Goal: Find specific fact: Find contact information

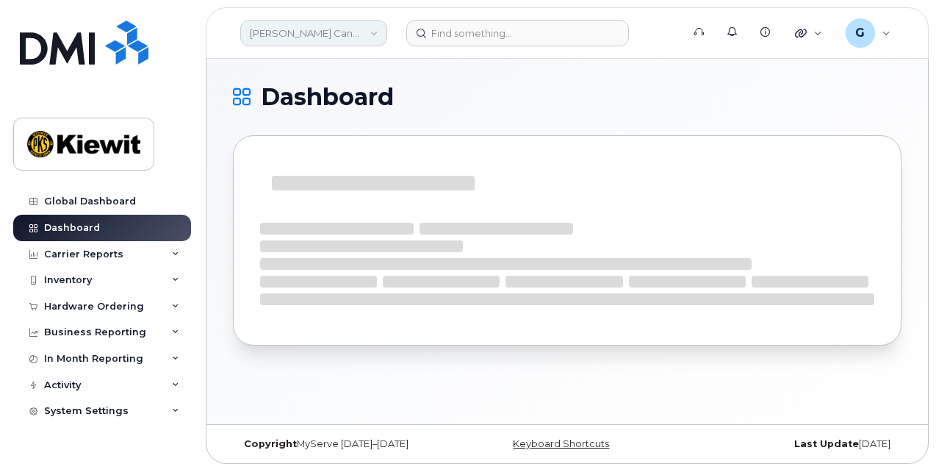
click at [300, 33] on link "Kiewit Canada Inc" at bounding box center [313, 33] width 147 height 26
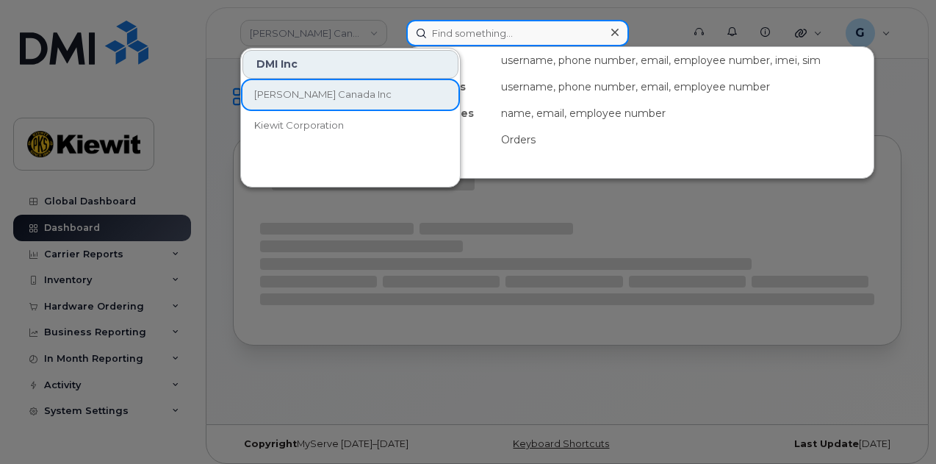
click at [422, 23] on input at bounding box center [517, 33] width 223 height 26
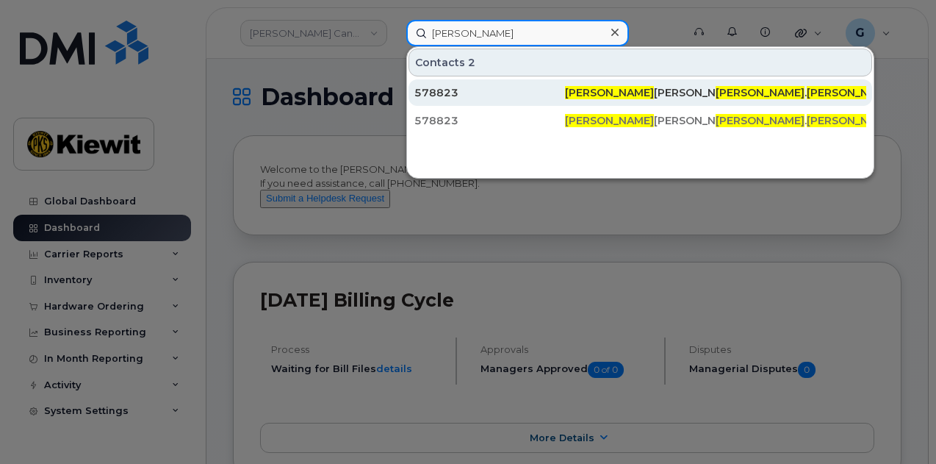
type input "kyler martin"
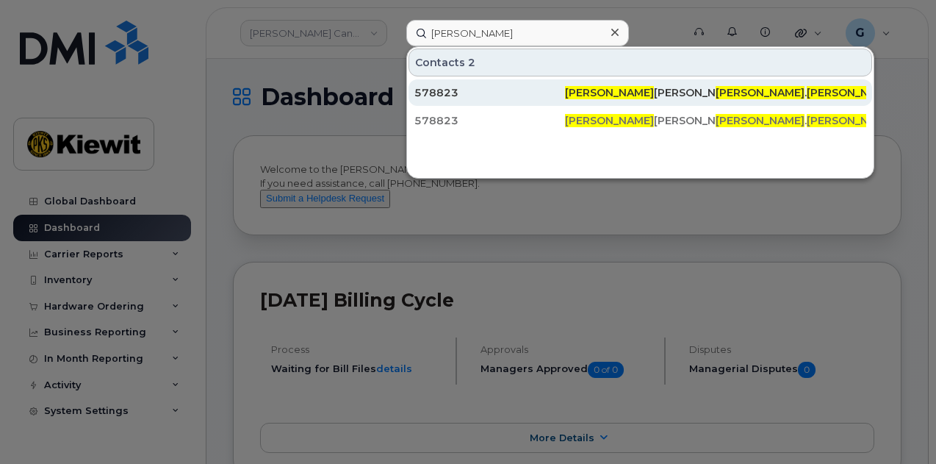
click at [598, 93] on span "Kyler Martin" at bounding box center [609, 92] width 89 height 13
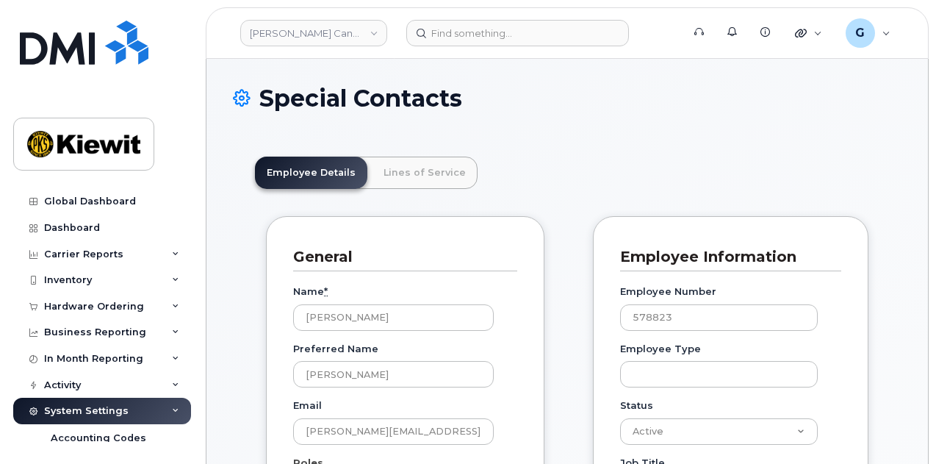
scroll to position [43, 0]
click at [342, 37] on link "Kiewit Canada Inc" at bounding box center [313, 33] width 147 height 26
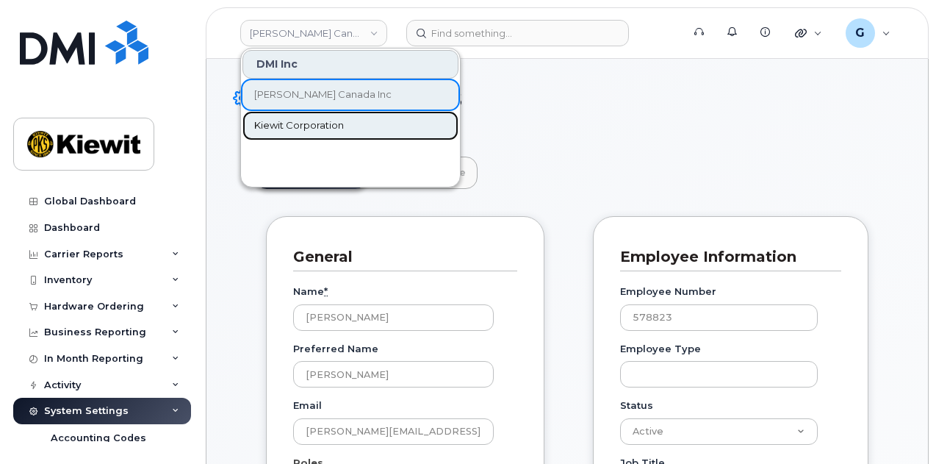
click at [319, 122] on span "Kiewit Corporation" at bounding box center [299, 125] width 90 height 15
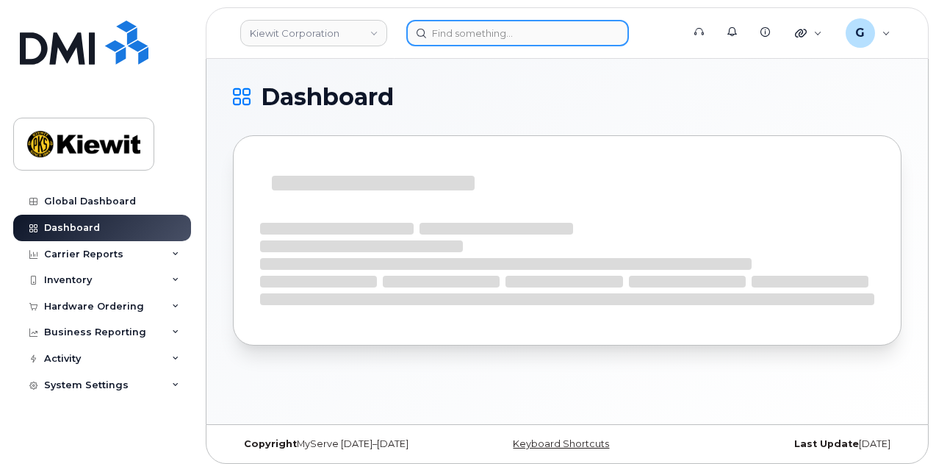
click at [491, 33] on input at bounding box center [517, 33] width 223 height 26
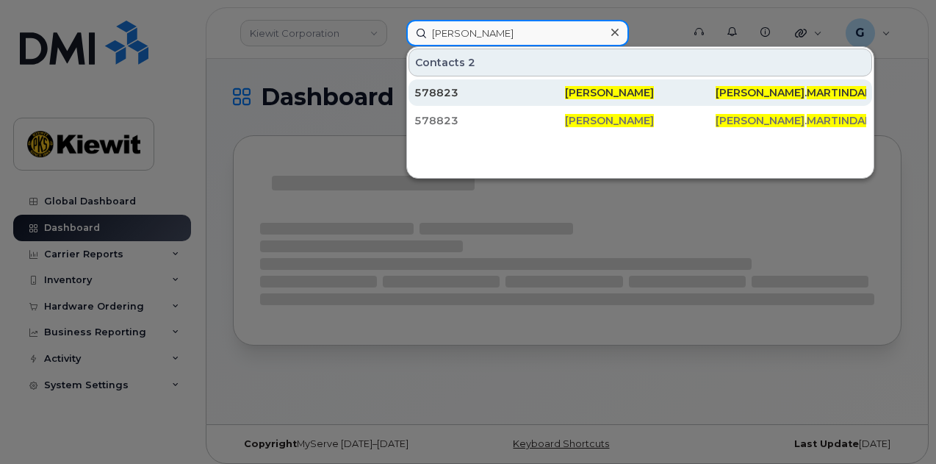
type input "kyler martindale"
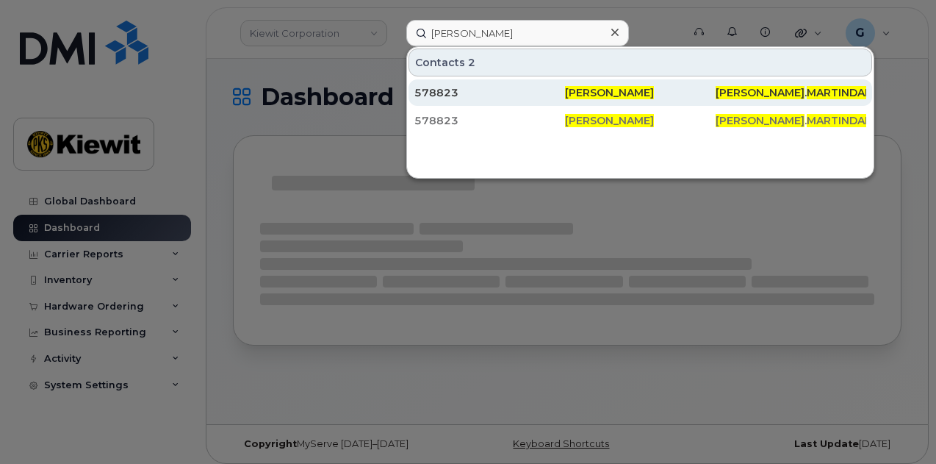
click at [608, 92] on span "[PERSON_NAME]" at bounding box center [609, 92] width 89 height 13
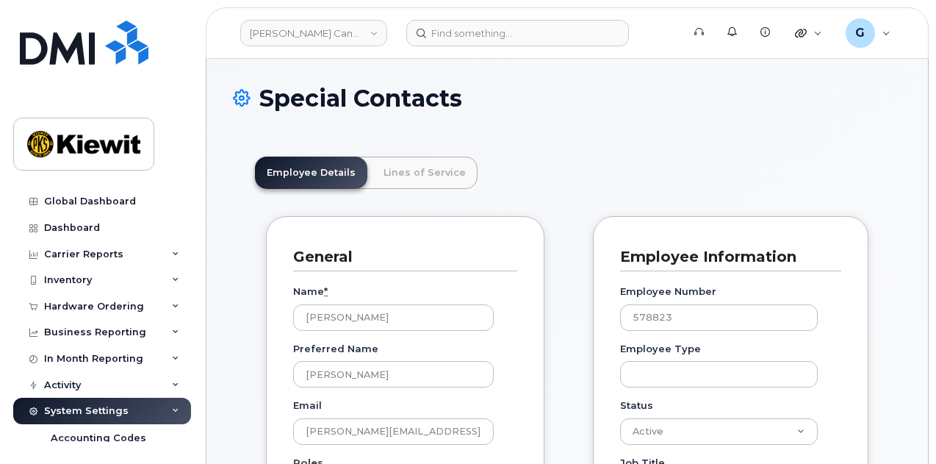
click at [403, 177] on link "Lines of Service" at bounding box center [425, 173] width 106 height 32
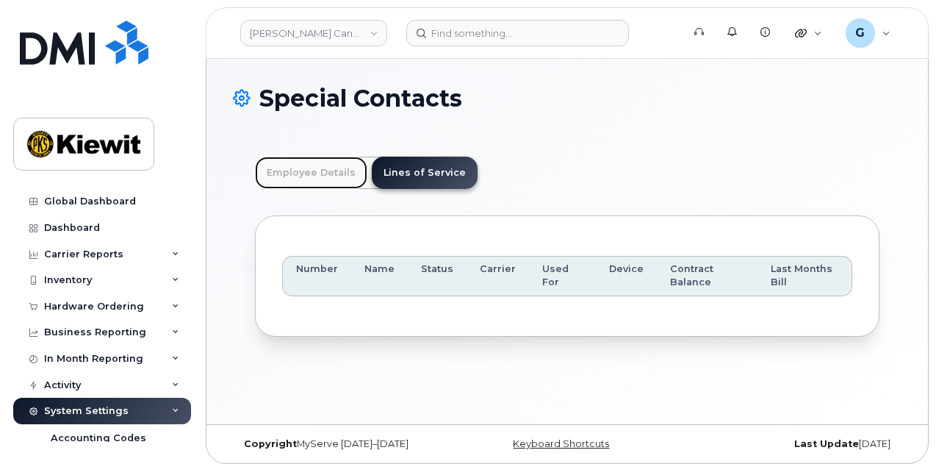
click at [309, 173] on link "Employee Details" at bounding box center [311, 173] width 112 height 32
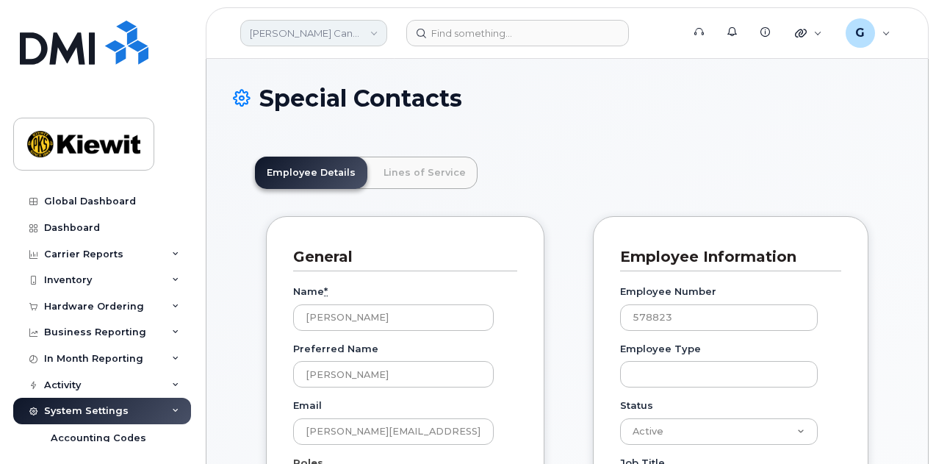
click at [351, 20] on link "[PERSON_NAME] Canada Inc" at bounding box center [313, 33] width 147 height 26
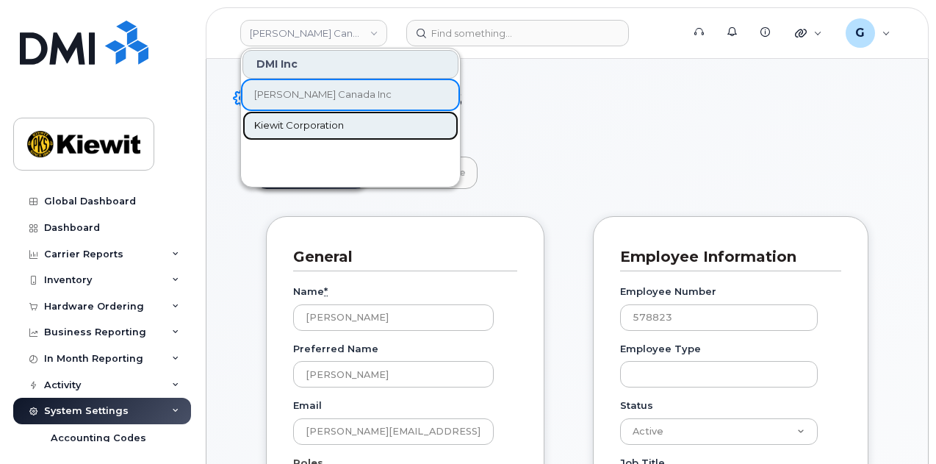
click at [306, 122] on span "Kiewit Corporation" at bounding box center [299, 125] width 90 height 15
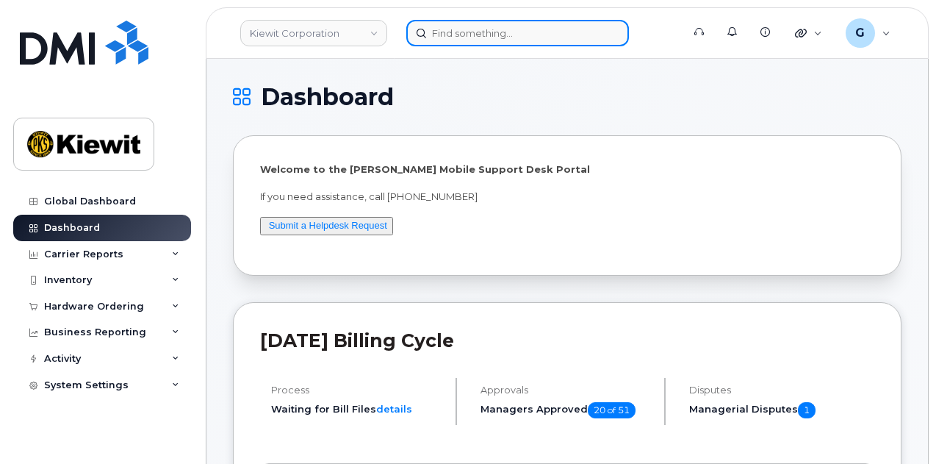
click at [456, 37] on input at bounding box center [517, 33] width 223 height 26
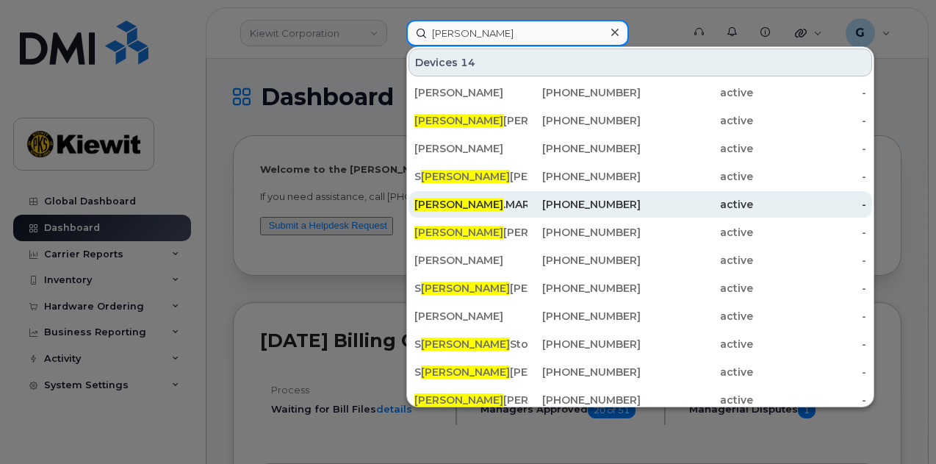
type input "kyler"
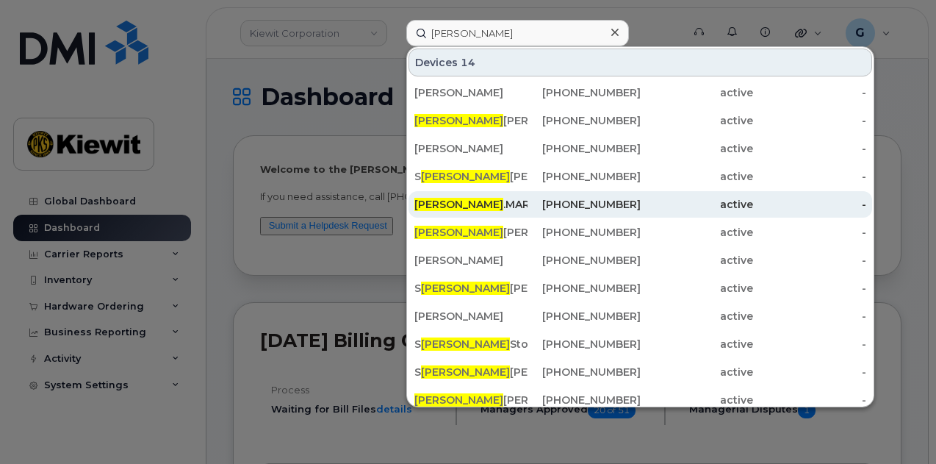
click at [547, 199] on div "425-870-9691" at bounding box center [584, 204] width 113 height 15
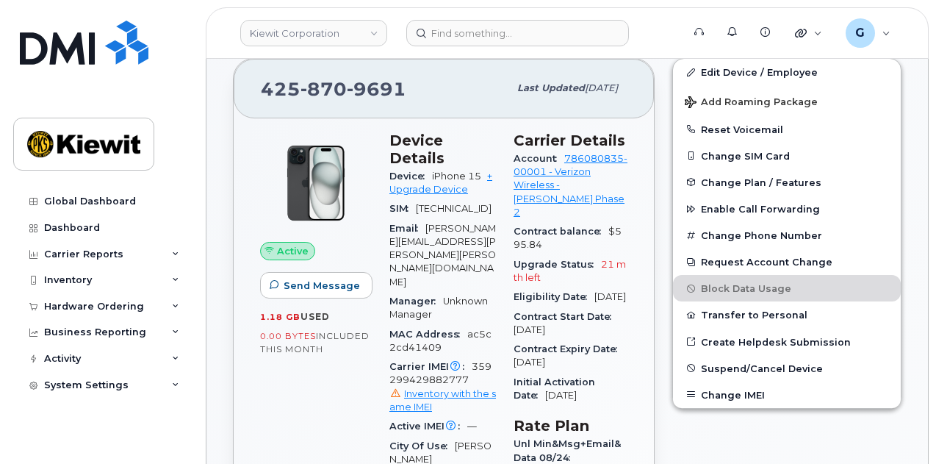
scroll to position [281, 0]
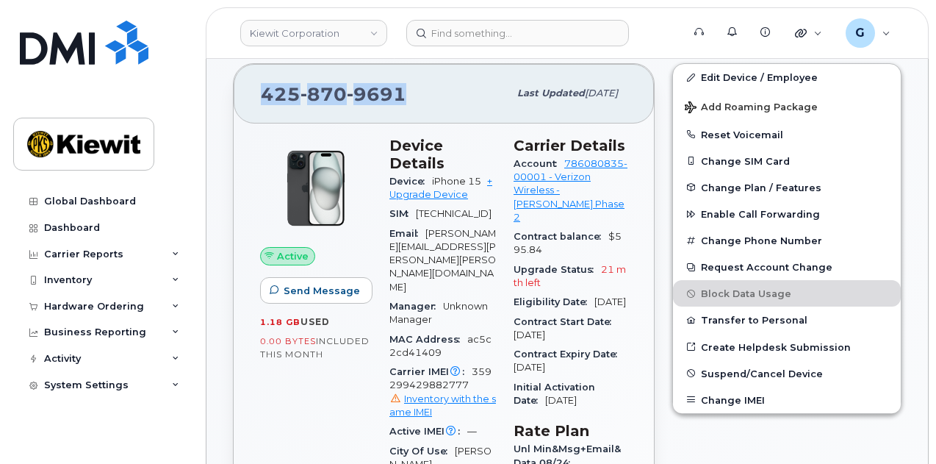
drag, startPoint x: 416, startPoint y: 86, endPoint x: 245, endPoint y: 85, distance: 171.2
click at [245, 85] on div "425 870 9691 Last updated Sep 06, 2025" at bounding box center [444, 93] width 420 height 59
copy span "425 870 9691"
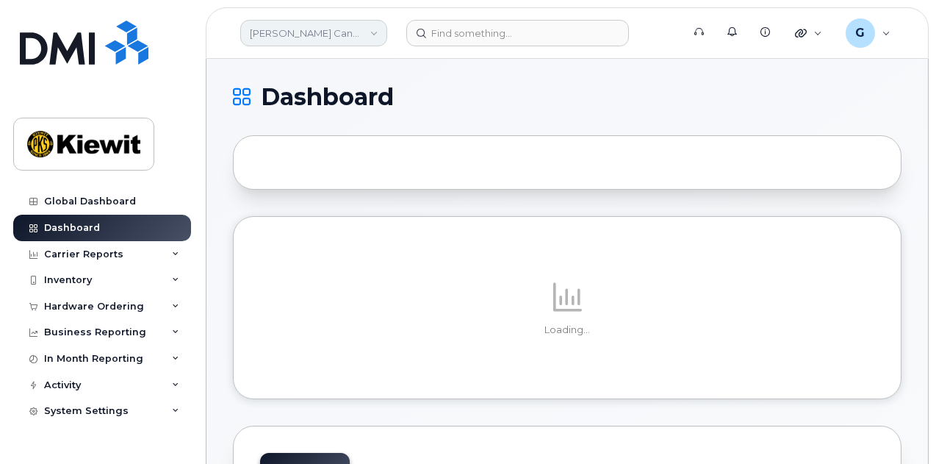
click at [350, 23] on link "[PERSON_NAME] Canada Inc" at bounding box center [313, 33] width 147 height 26
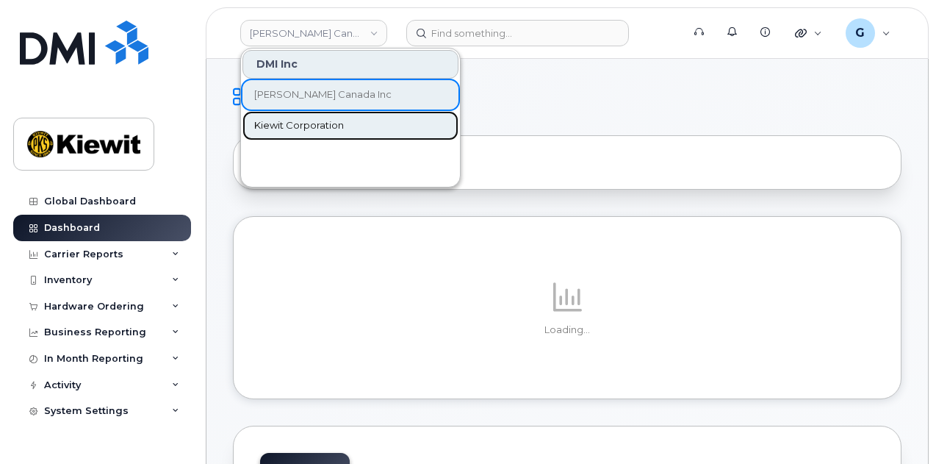
click at [333, 120] on span "Kiewit Corporation" at bounding box center [299, 125] width 90 height 15
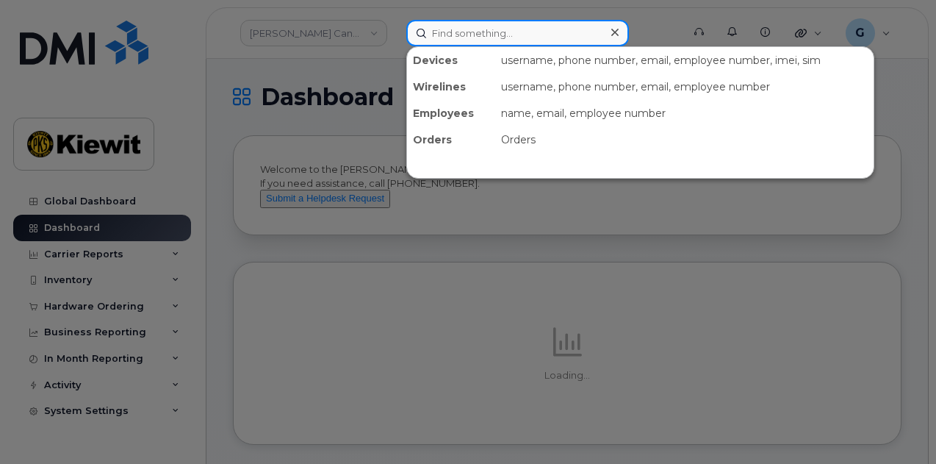
click at [476, 35] on input at bounding box center [517, 33] width 223 height 26
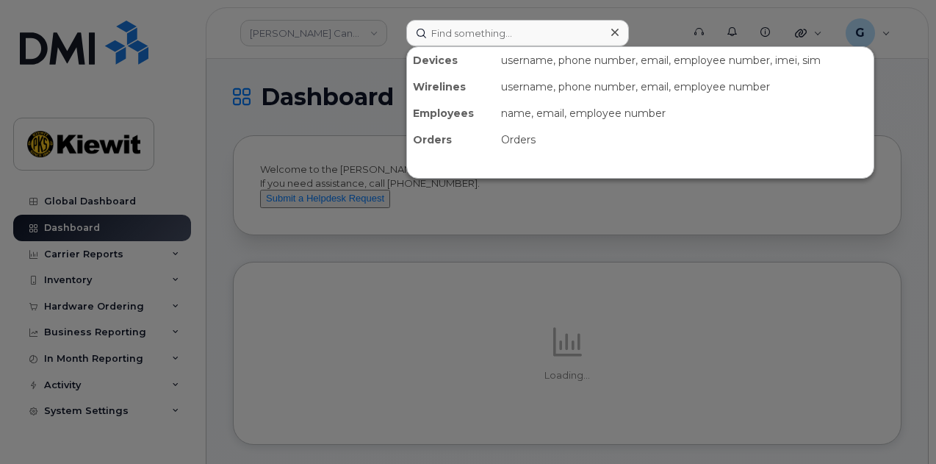
click at [339, 67] on div at bounding box center [468, 232] width 936 height 464
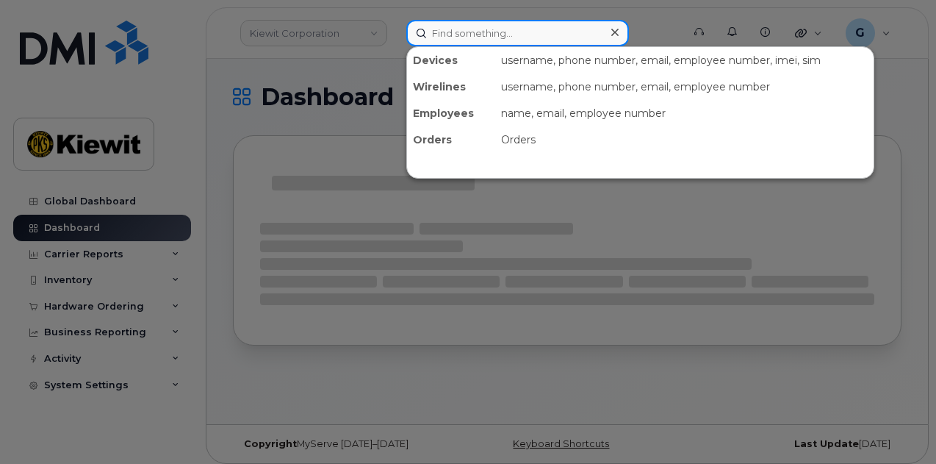
click at [440, 42] on input at bounding box center [517, 33] width 223 height 26
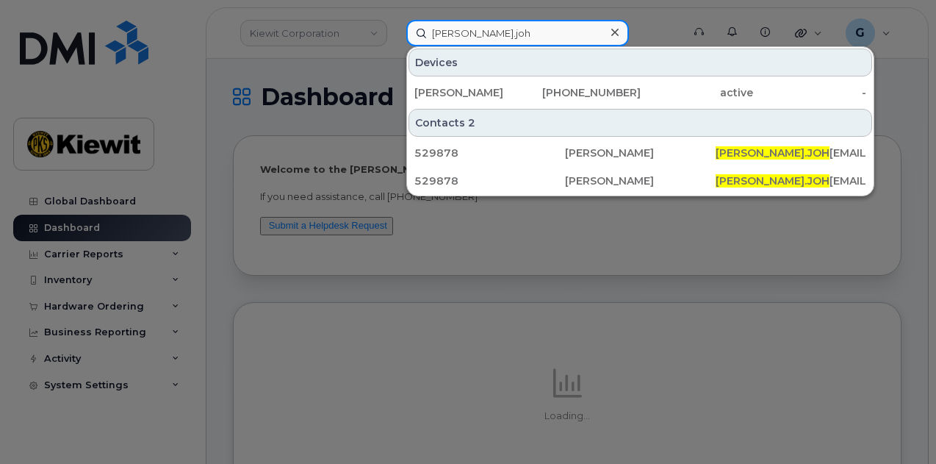
type input "sophie.joh"
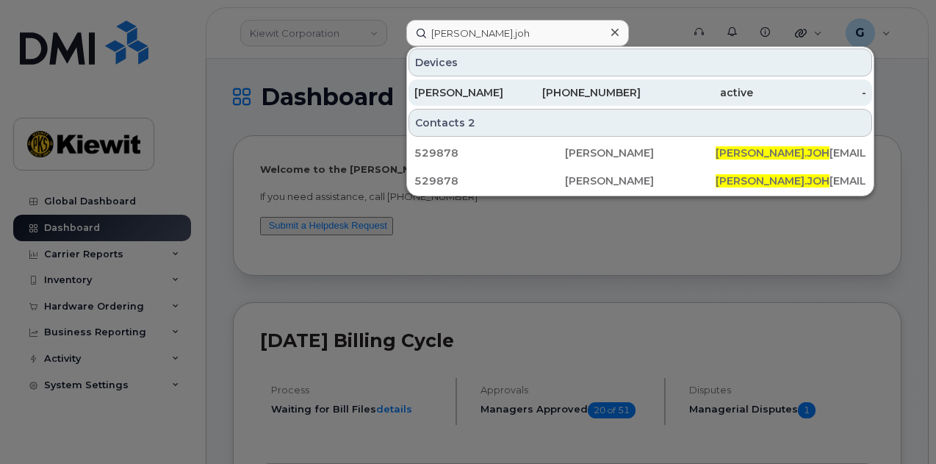
click at [581, 95] on div "346-689-8294" at bounding box center [584, 92] width 113 height 15
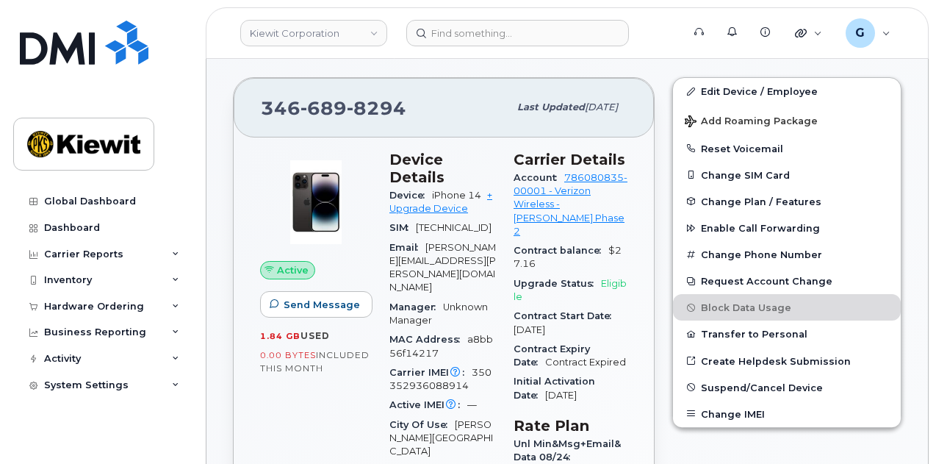
scroll to position [265, 0]
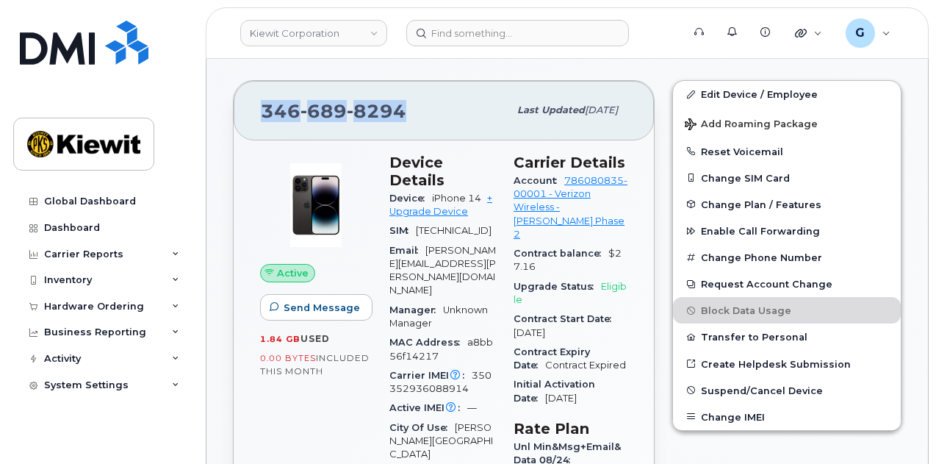
drag, startPoint x: 403, startPoint y: 109, endPoint x: 258, endPoint y: 107, distance: 144.8
click at [258, 107] on div "[PHONE_NUMBER] Last updated [DATE]" at bounding box center [444, 110] width 420 height 59
copy span "[PHONE_NUMBER]"
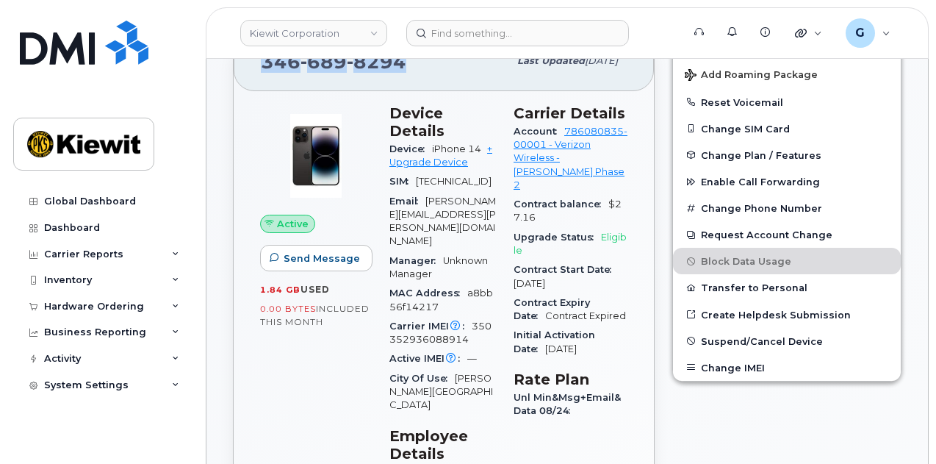
scroll to position [309, 0]
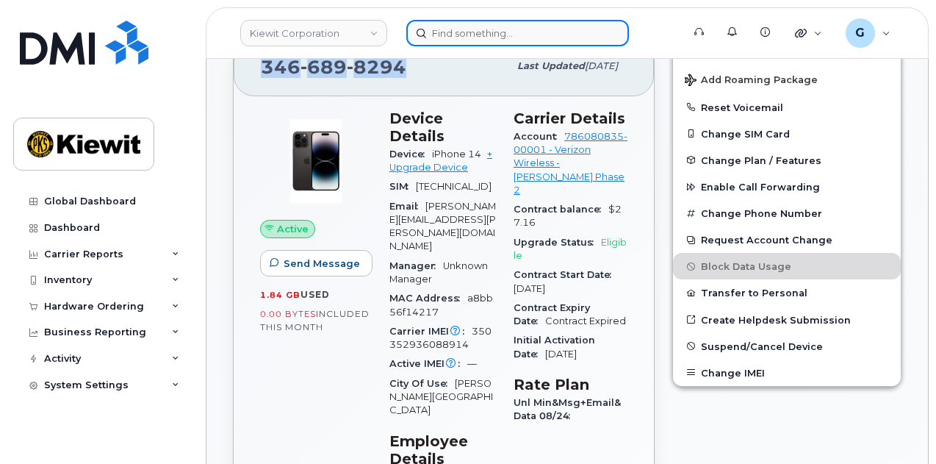
click at [451, 32] on input at bounding box center [517, 33] width 223 height 26
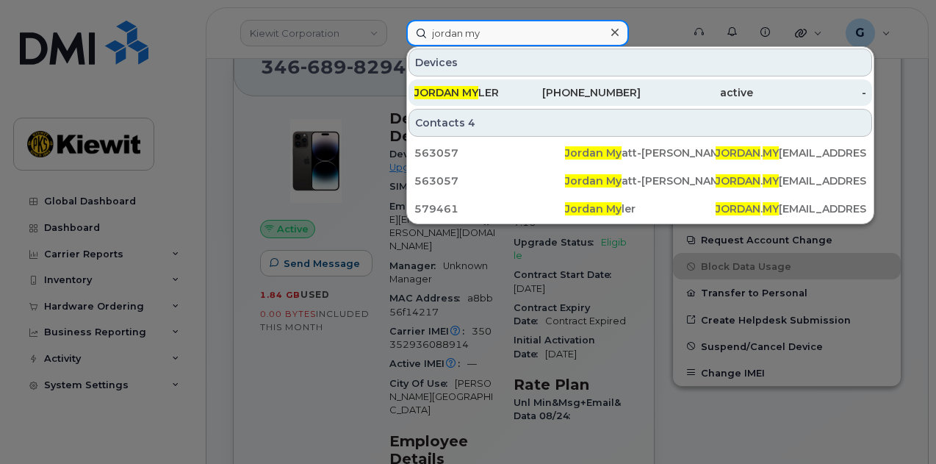
type input "jordan my"
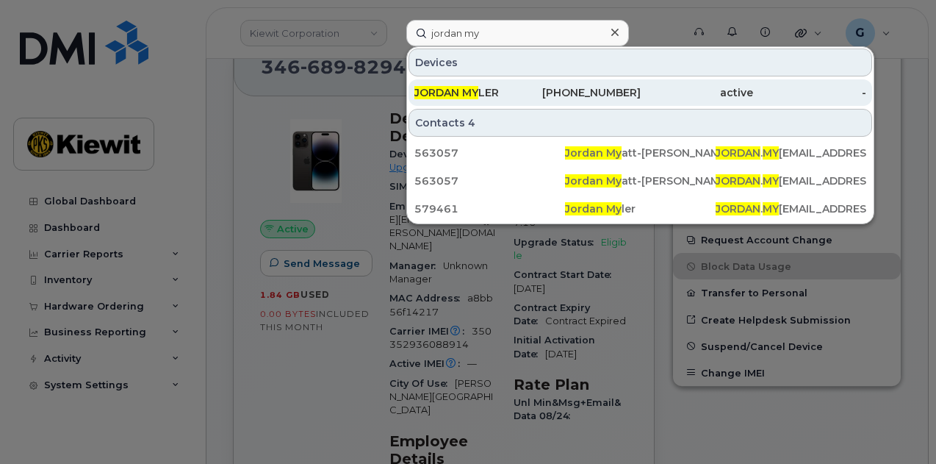
click at [522, 89] on div "JORDAN MY LER" at bounding box center [470, 92] width 113 height 15
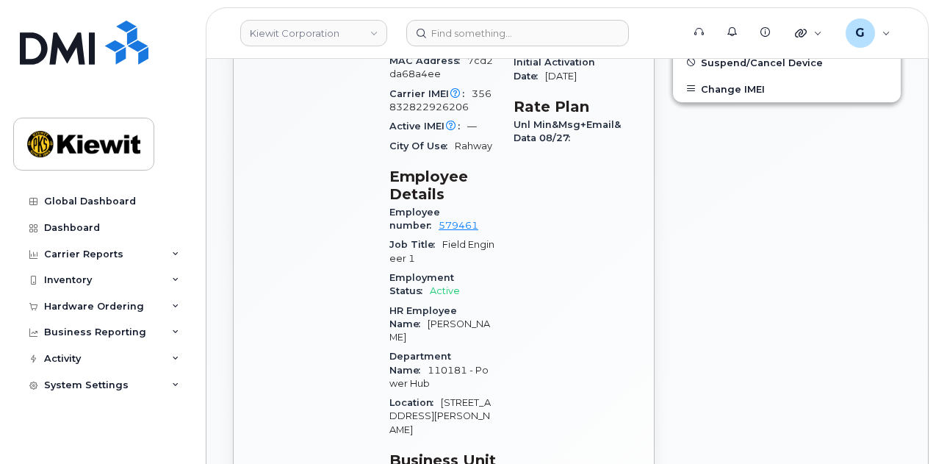
scroll to position [233, 0]
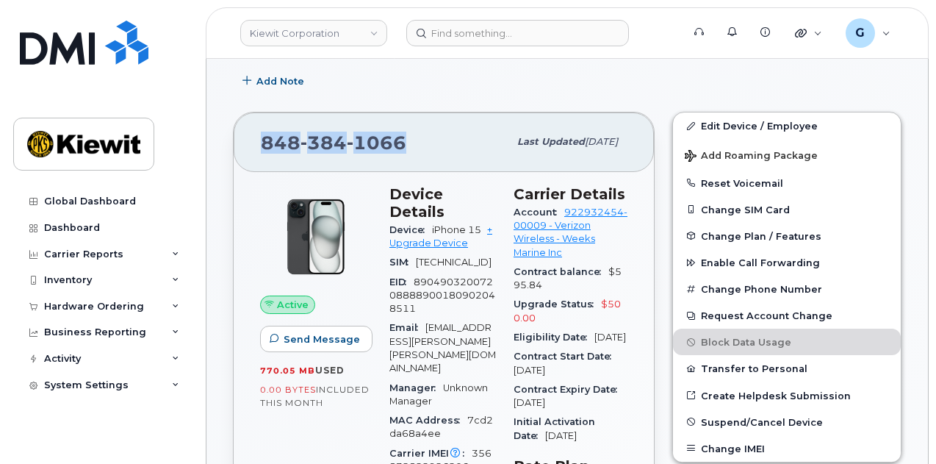
drag, startPoint x: 406, startPoint y: 138, endPoint x: 254, endPoint y: 145, distance: 152.2
click at [254, 145] on div "[PHONE_NUMBER] Last updated [DATE]" at bounding box center [444, 141] width 420 height 59
copy span "848 384 1066"
click at [428, 117] on div "848 384 1066 Last updated Sep 05, 2025" at bounding box center [444, 141] width 420 height 59
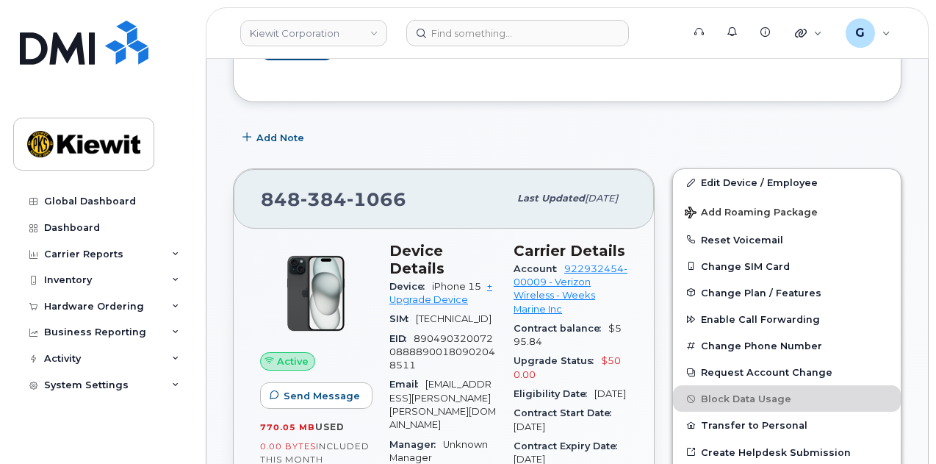
scroll to position [172, 0]
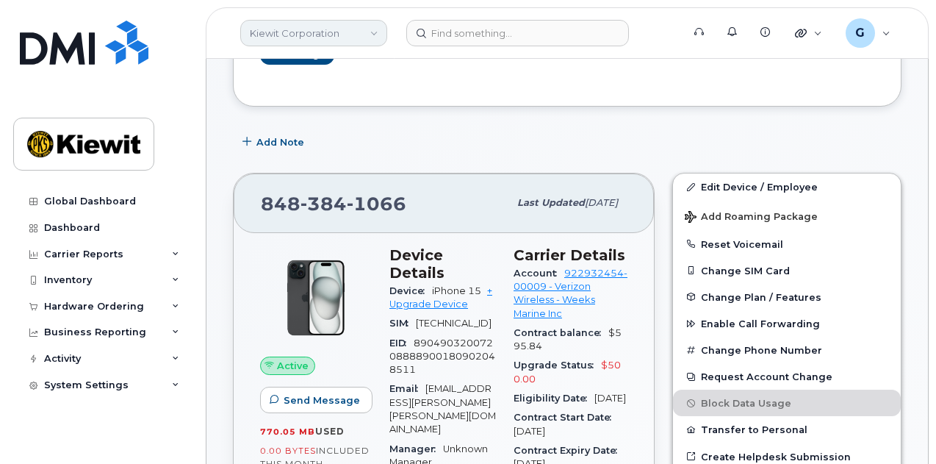
click at [306, 23] on link "Kiewit Corporation" at bounding box center [313, 33] width 147 height 26
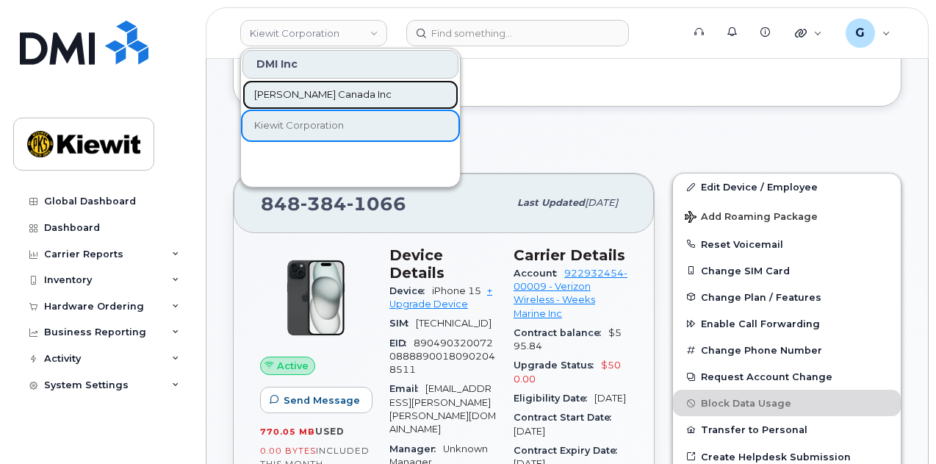
click at [317, 95] on span "[PERSON_NAME] Canada Inc" at bounding box center [322, 94] width 137 height 15
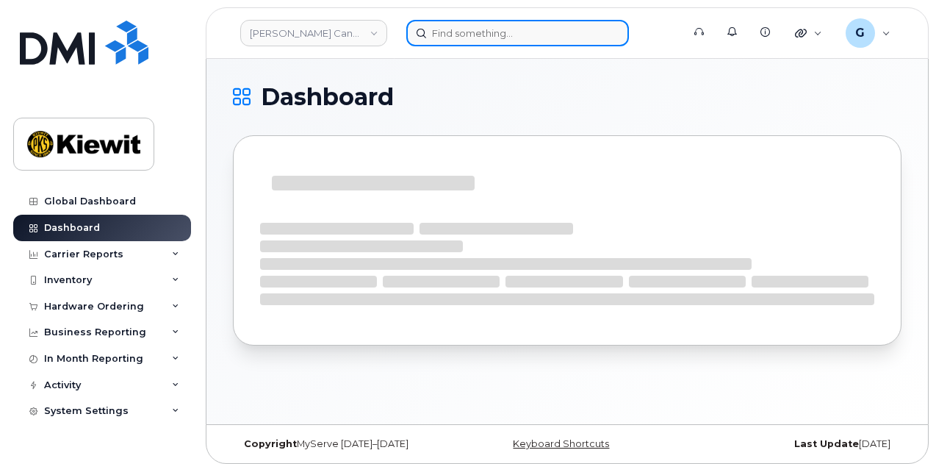
click at [449, 37] on input at bounding box center [517, 33] width 223 height 26
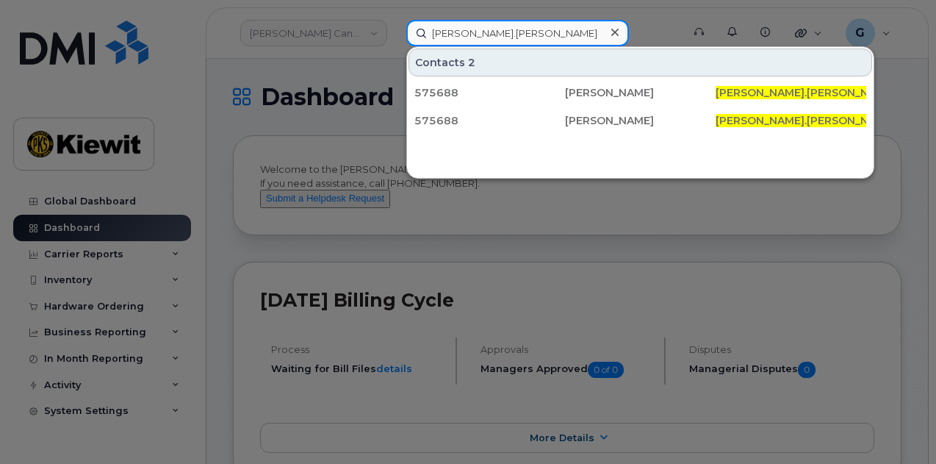
click at [450, 32] on input "Alex.hogg" at bounding box center [517, 33] width 223 height 26
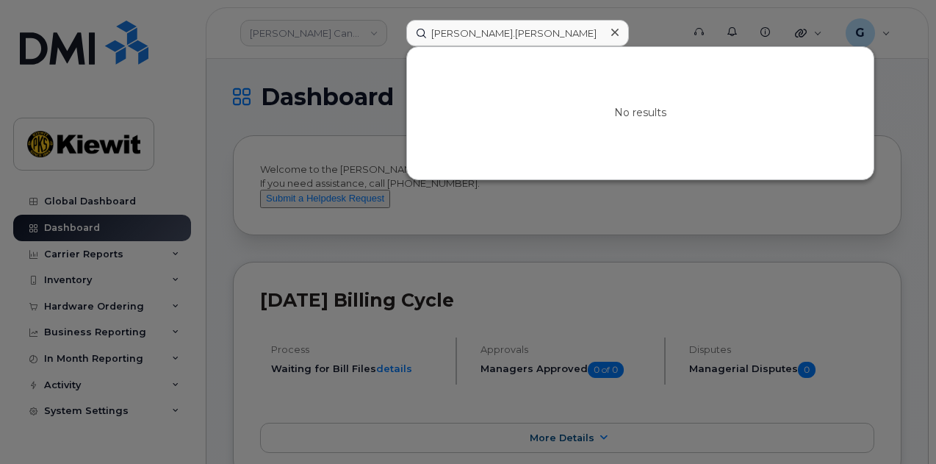
click at [375, 71] on div at bounding box center [468, 232] width 936 height 464
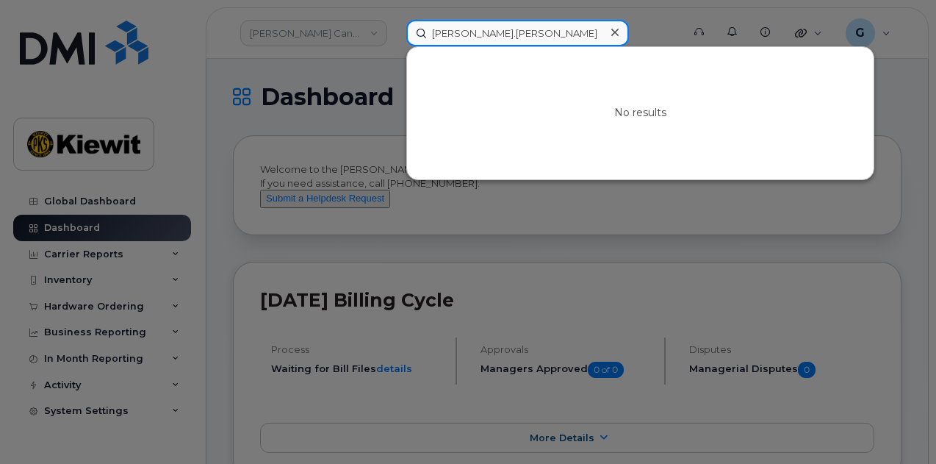
click at [478, 32] on input "Alexander.hogg" at bounding box center [517, 33] width 223 height 26
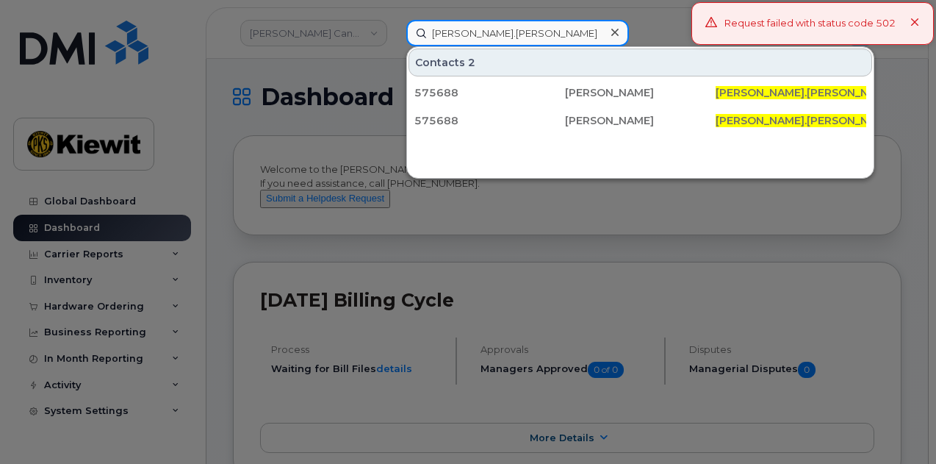
type input "Alex.hogg"
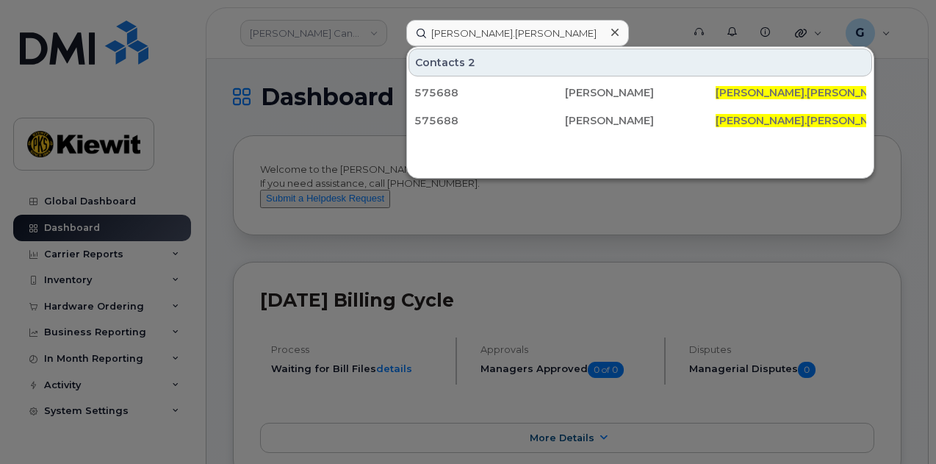
click at [330, 91] on div at bounding box center [468, 232] width 936 height 464
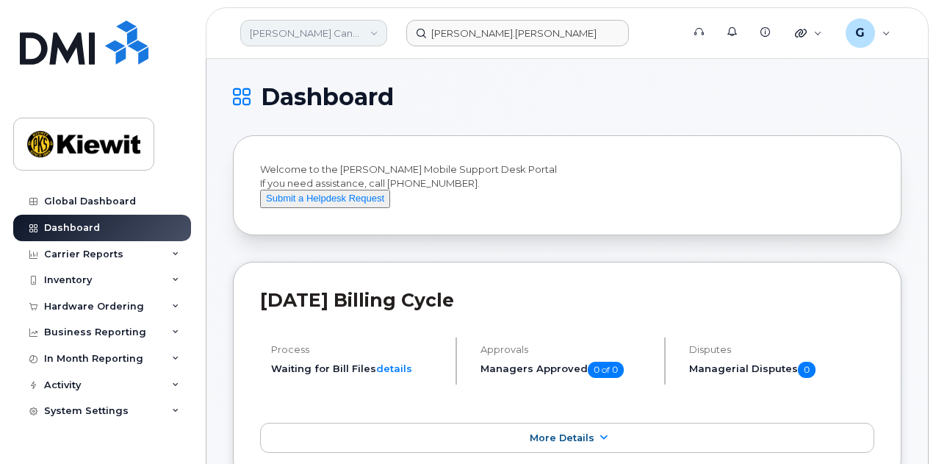
click at [321, 36] on link "[PERSON_NAME] Canada Inc" at bounding box center [313, 33] width 147 height 26
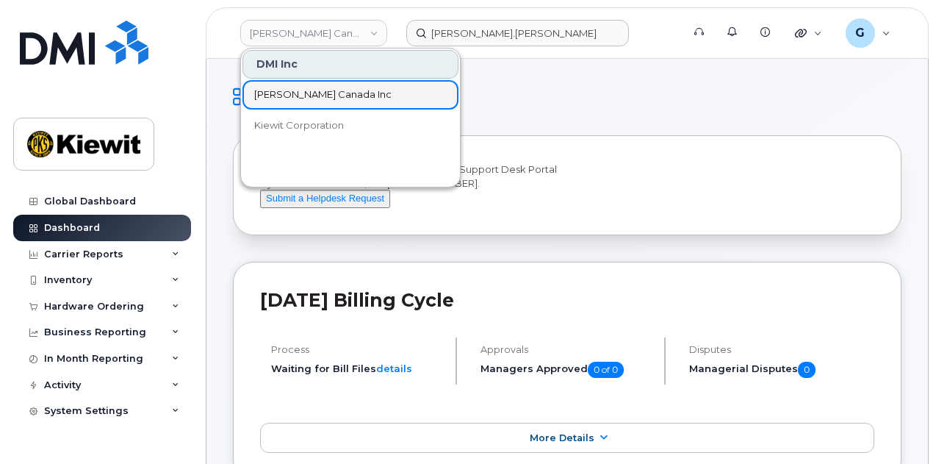
drag, startPoint x: 310, startPoint y: 89, endPoint x: 353, endPoint y: 76, distance: 44.6
click at [310, 89] on span "[PERSON_NAME] Canada Inc" at bounding box center [322, 94] width 137 height 15
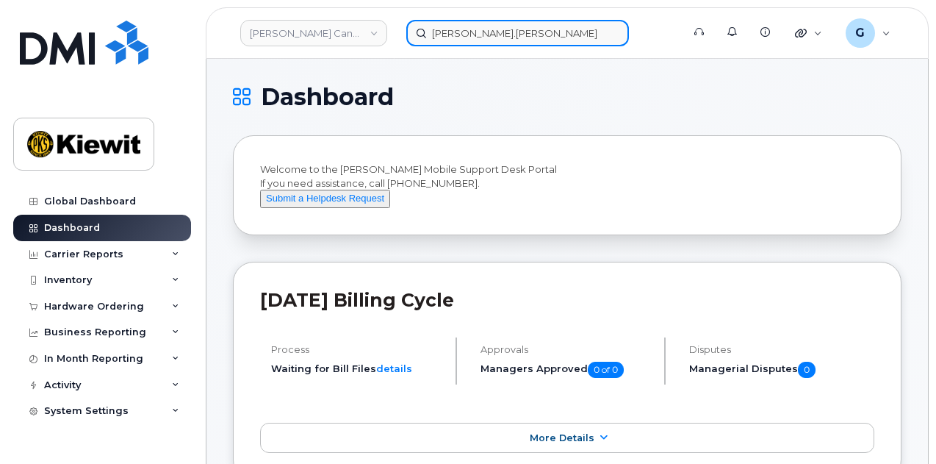
click at [510, 37] on input "Alex.hogg" at bounding box center [517, 33] width 223 height 26
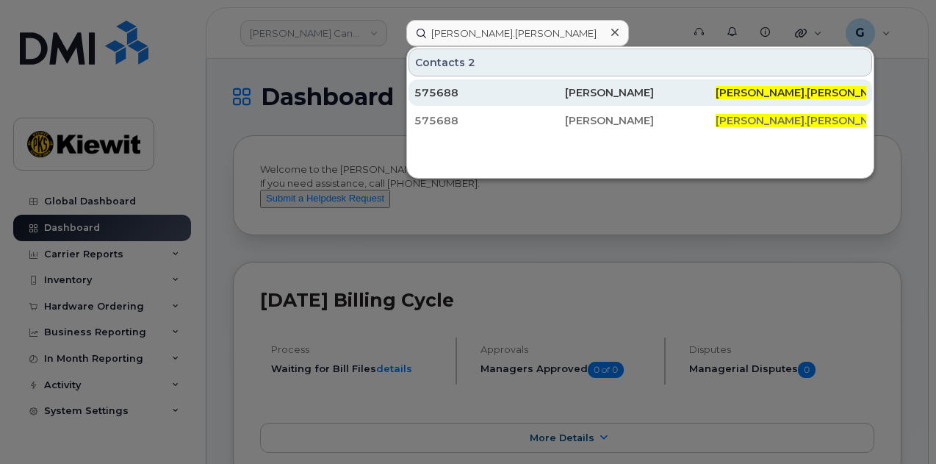
click at [607, 83] on div "[PERSON_NAME]" at bounding box center [640, 92] width 151 height 26
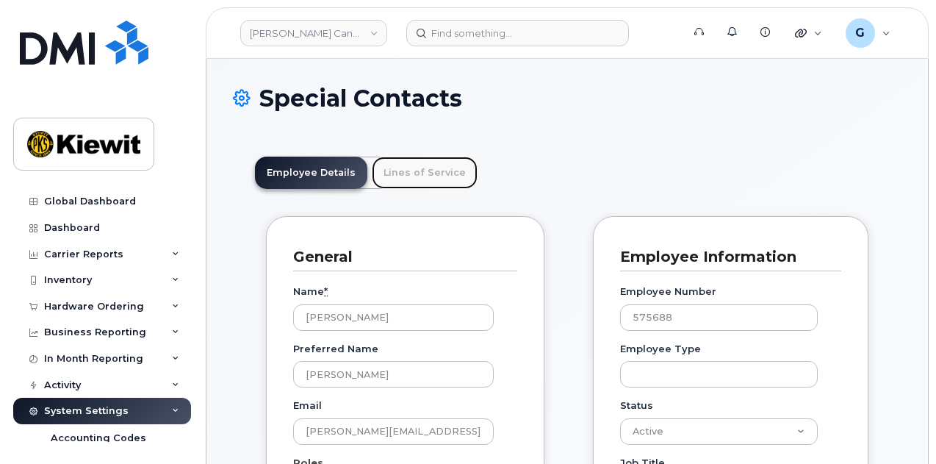
click at [399, 170] on link "Lines of Service" at bounding box center [425, 173] width 106 height 32
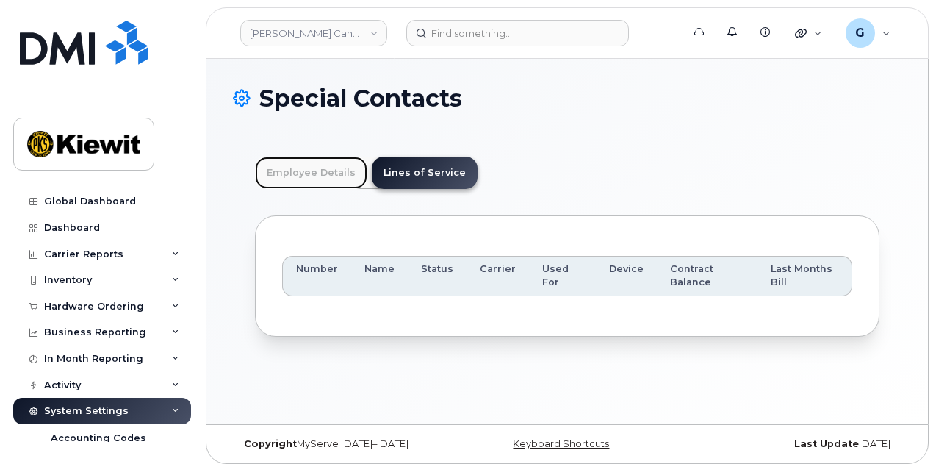
click at [301, 177] on link "Employee Details" at bounding box center [311, 173] width 112 height 32
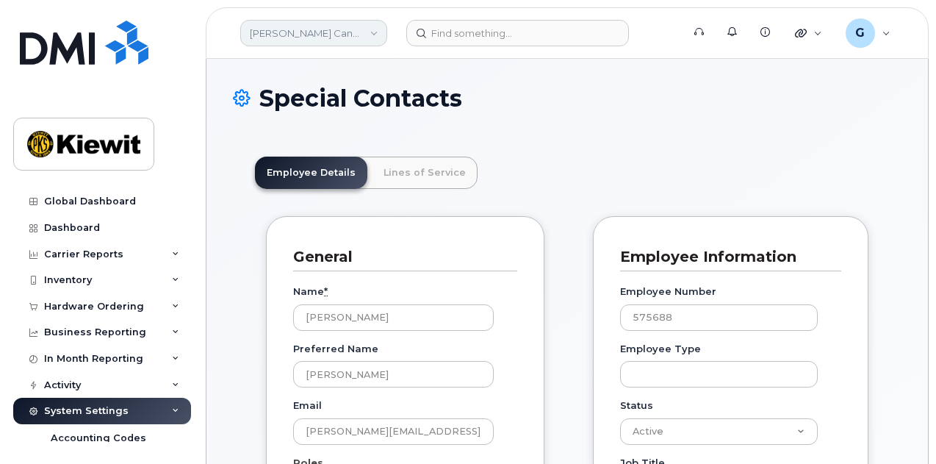
click at [312, 30] on link "[PERSON_NAME] Canada Inc" at bounding box center [313, 33] width 147 height 26
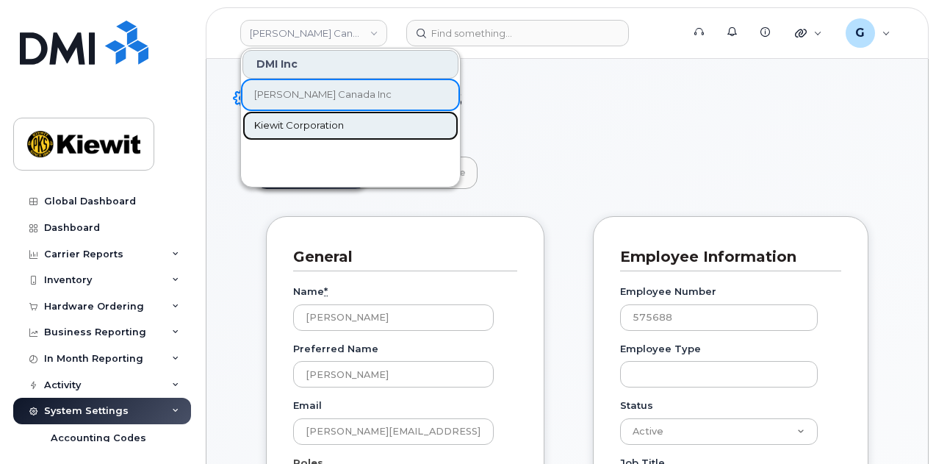
click at [310, 117] on link "Kiewit Corporation" at bounding box center [350, 125] width 216 height 29
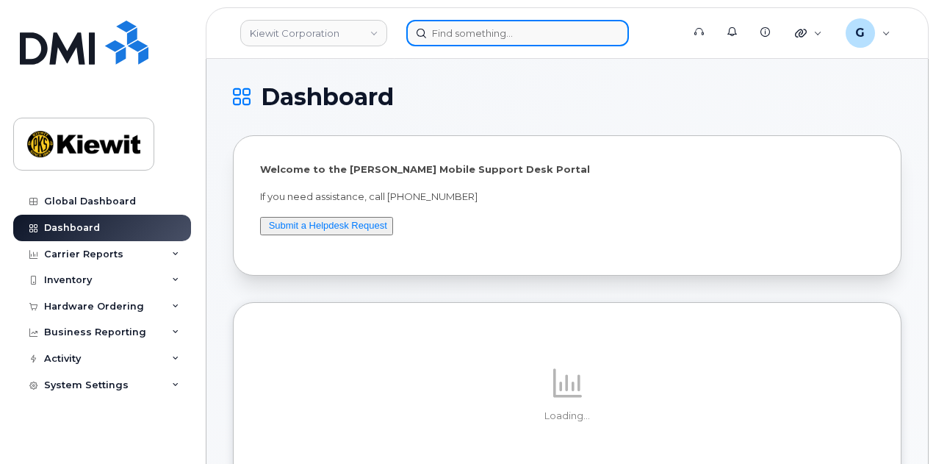
click at [460, 24] on input at bounding box center [517, 33] width 223 height 26
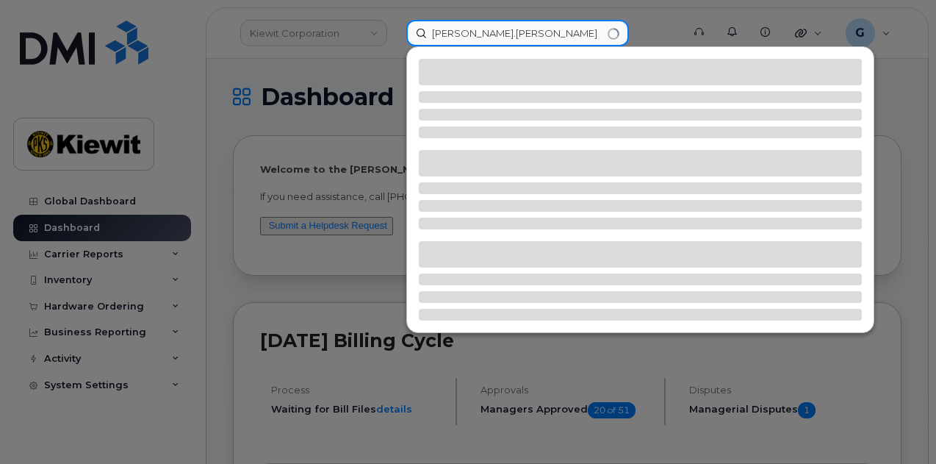
type input "[PERSON_NAME].[PERSON_NAME]"
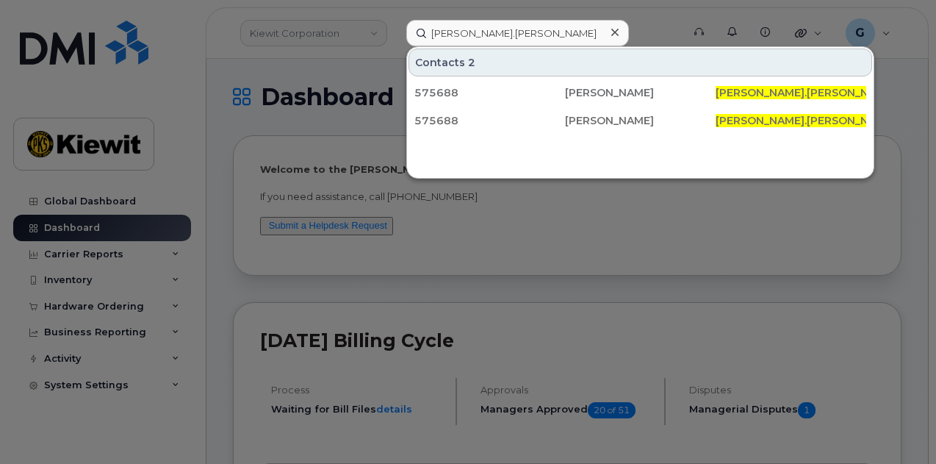
click at [309, 76] on div at bounding box center [468, 232] width 936 height 464
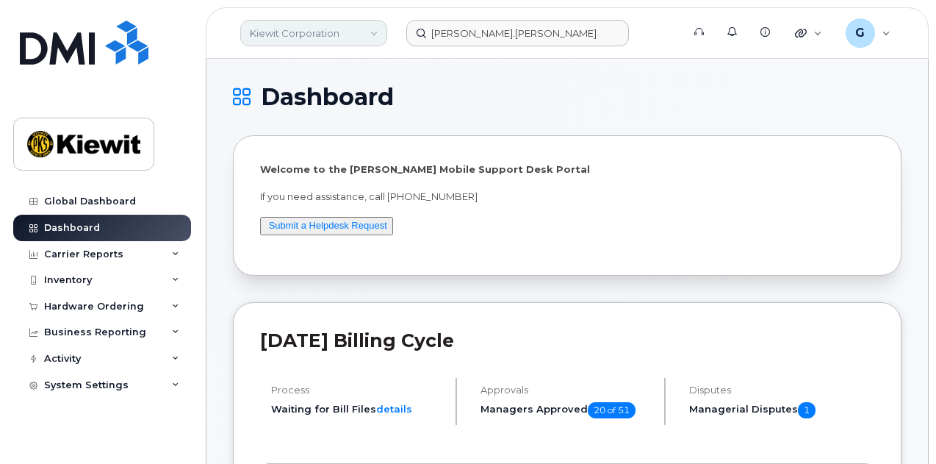
click at [338, 32] on link "Kiewit Corporation" at bounding box center [313, 33] width 147 height 26
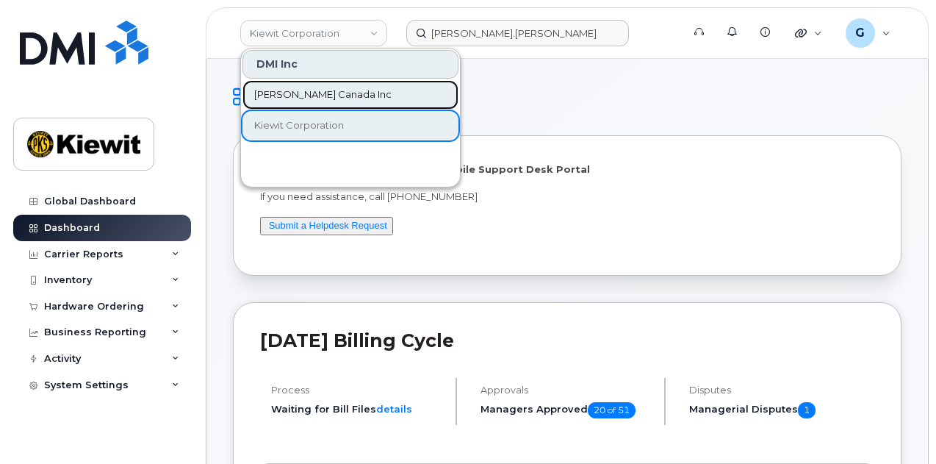
click at [323, 93] on span "[PERSON_NAME] Canada Inc" at bounding box center [322, 94] width 137 height 15
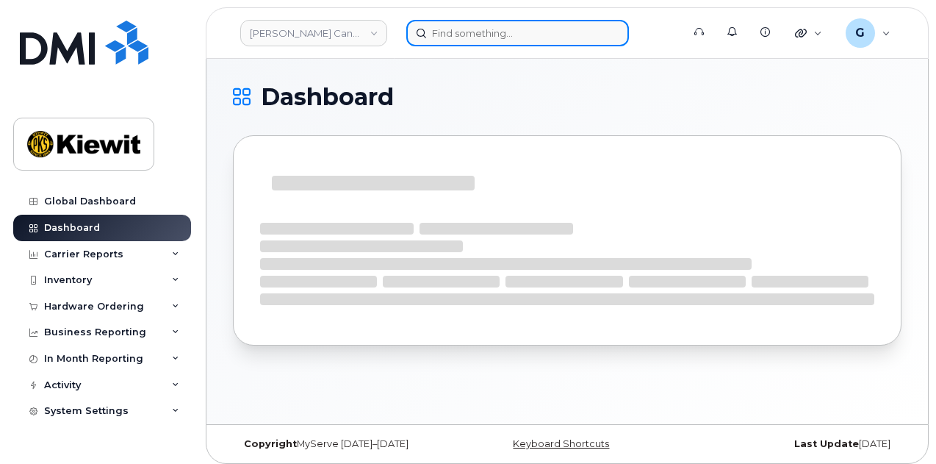
click at [497, 34] on input at bounding box center [517, 33] width 223 height 26
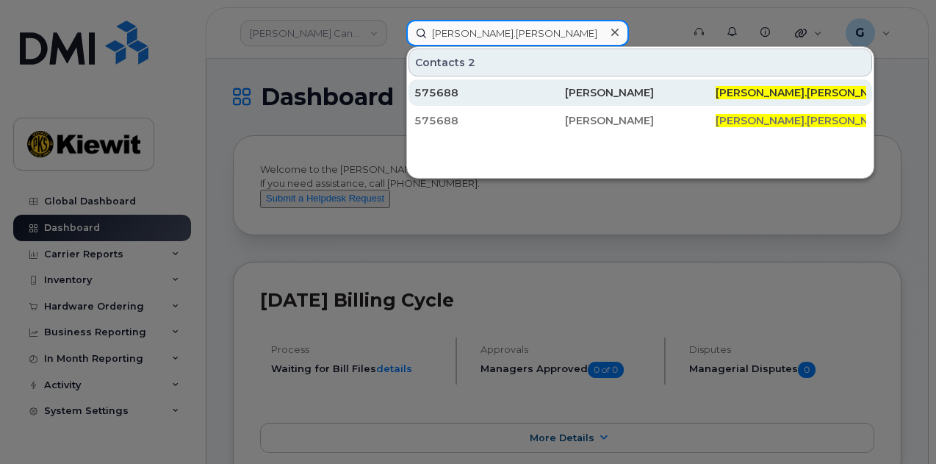
type input "alex.hogg"
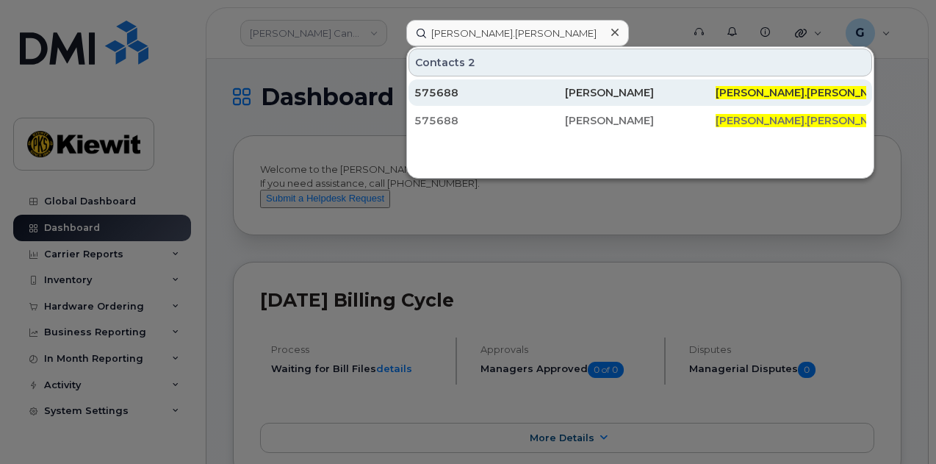
click at [492, 89] on div "575688" at bounding box center [489, 92] width 151 height 15
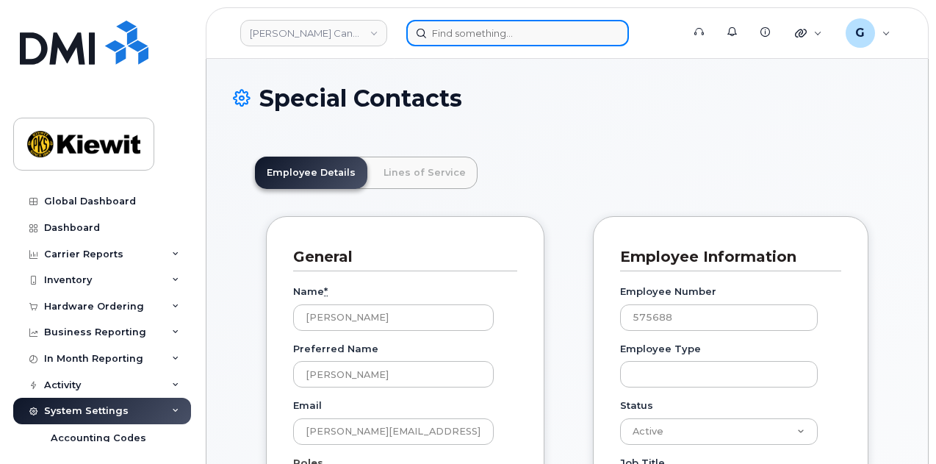
click at [478, 41] on input at bounding box center [517, 33] width 223 height 26
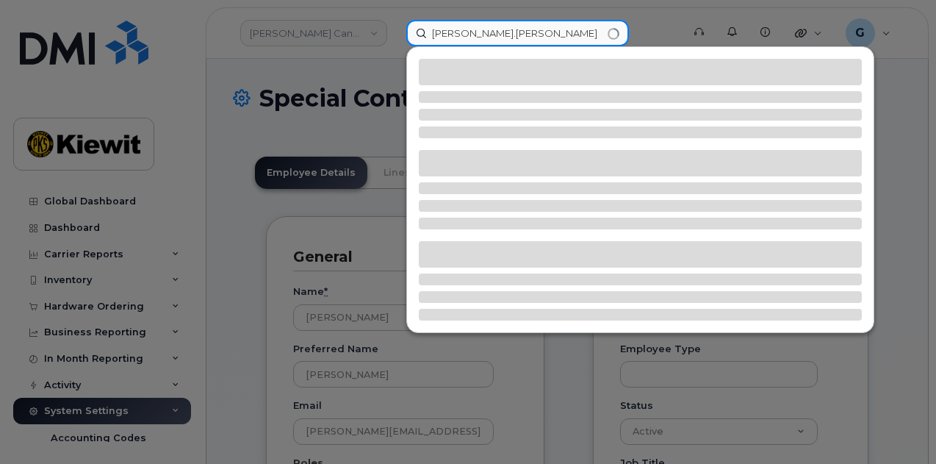
click at [450, 33] on input "alex.hogg" at bounding box center [517, 33] width 223 height 26
click at [552, 35] on input "alexander.hogg" at bounding box center [517, 33] width 223 height 26
click at [478, 32] on input "alexander.hogg" at bounding box center [517, 33] width 223 height 26
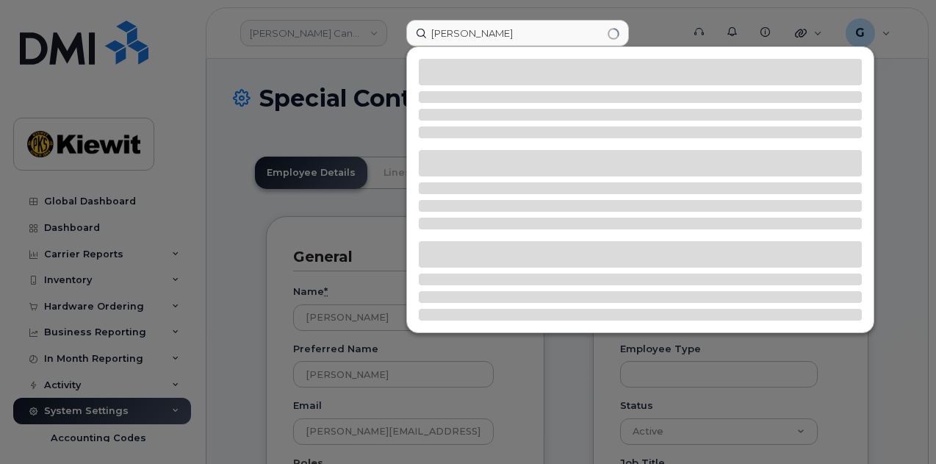
click at [375, 67] on div at bounding box center [468, 232] width 936 height 464
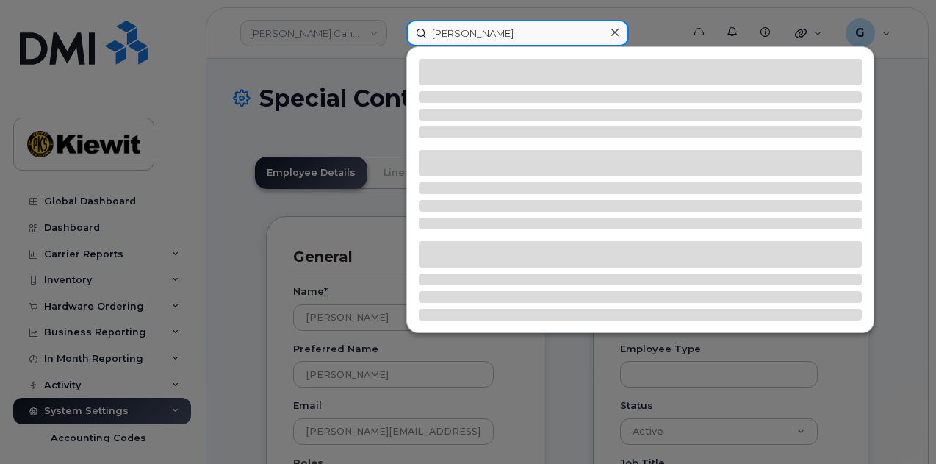
click at [489, 31] on input "alexander hogg" at bounding box center [517, 33] width 223 height 26
click at [478, 32] on input "alexander hogg" at bounding box center [517, 33] width 223 height 26
type input "alex hogg"
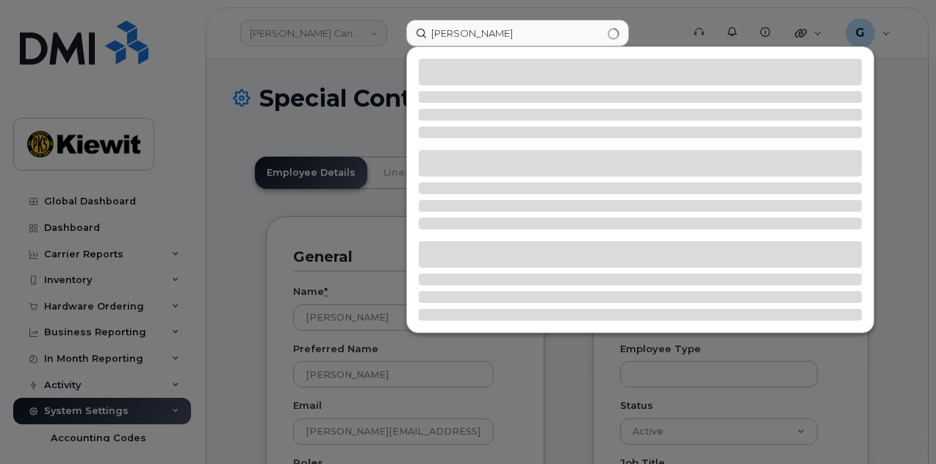
click at [346, 65] on div at bounding box center [468, 232] width 936 height 464
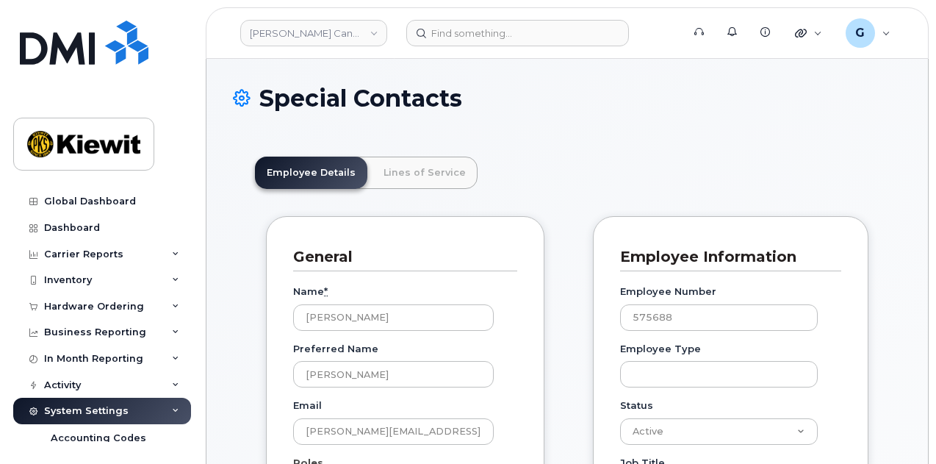
scroll to position [46, 0]
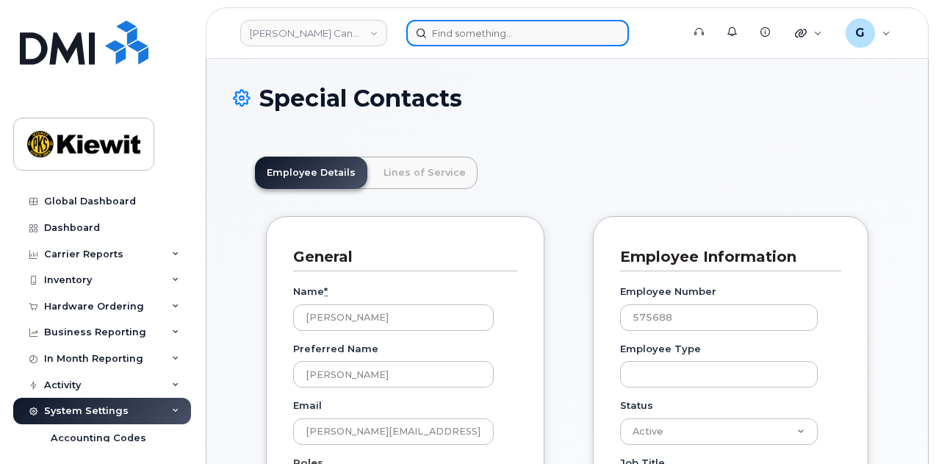
click at [481, 35] on input at bounding box center [517, 33] width 223 height 26
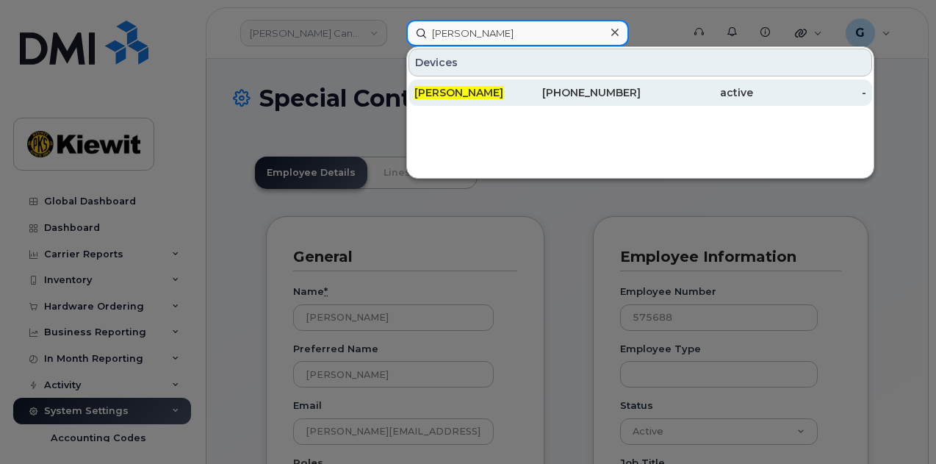
type input "[PERSON_NAME]"
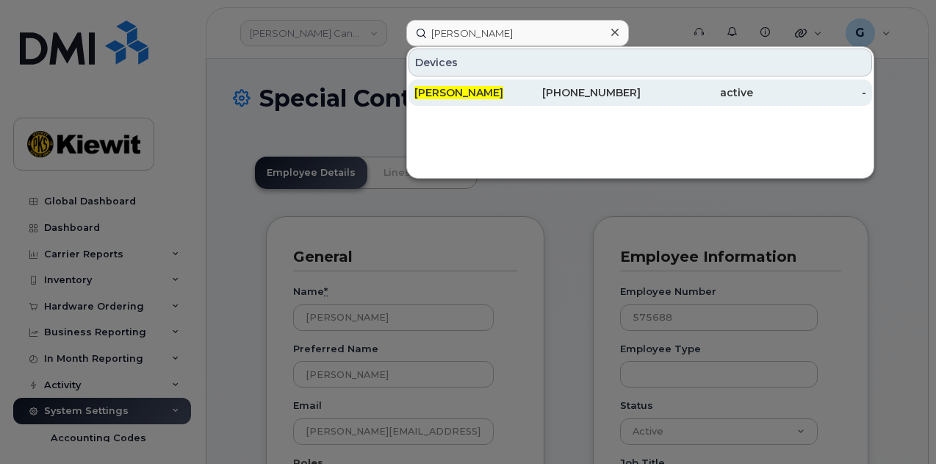
click at [522, 86] on div "Alex Hogg" at bounding box center [470, 92] width 113 height 15
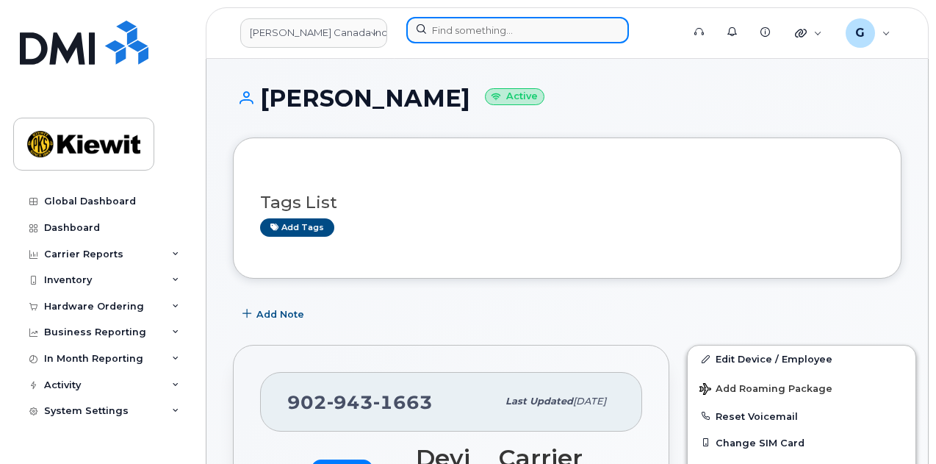
click at [438, 29] on input at bounding box center [517, 30] width 223 height 26
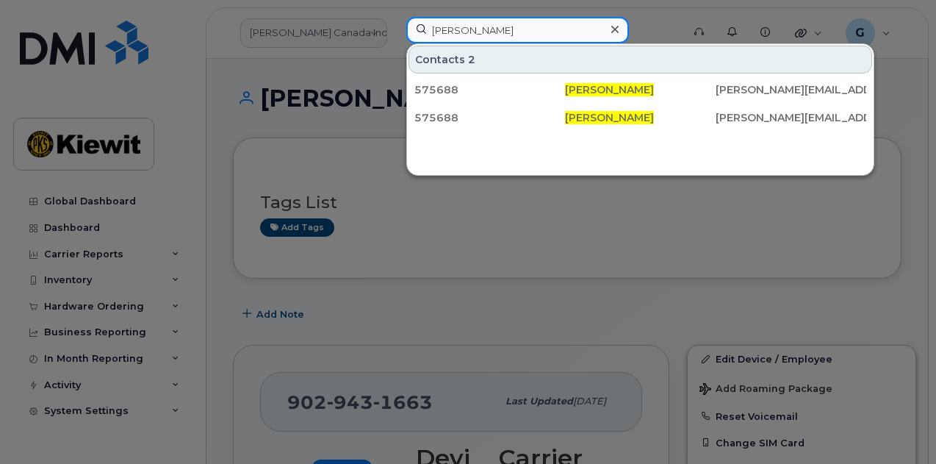
click at [478, 31] on input "alexander hogg" at bounding box center [517, 30] width 223 height 26
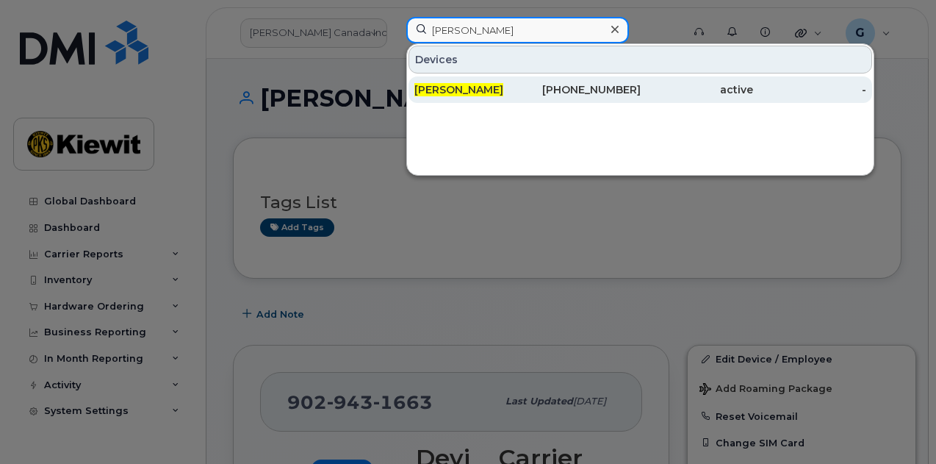
type input "alex hogg"
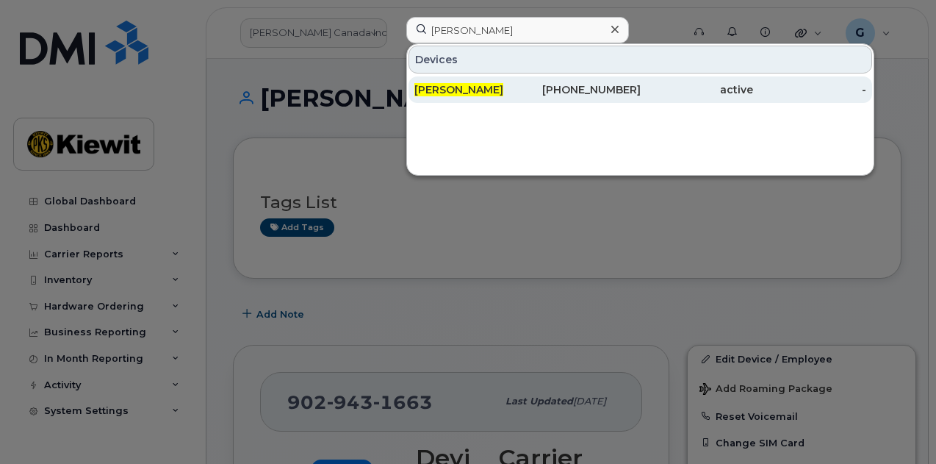
click at [514, 79] on div "[PERSON_NAME]" at bounding box center [470, 89] width 113 height 26
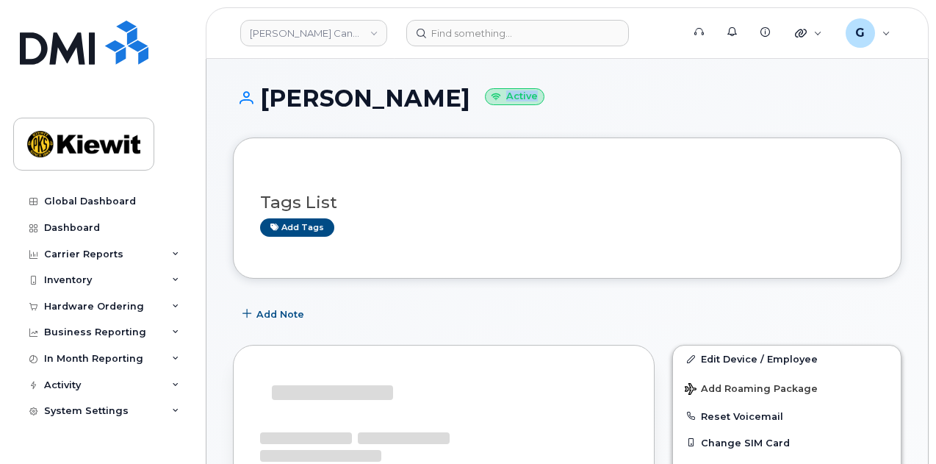
drag, startPoint x: 935, startPoint y: 74, endPoint x: 935, endPoint y: 119, distance: 44.8
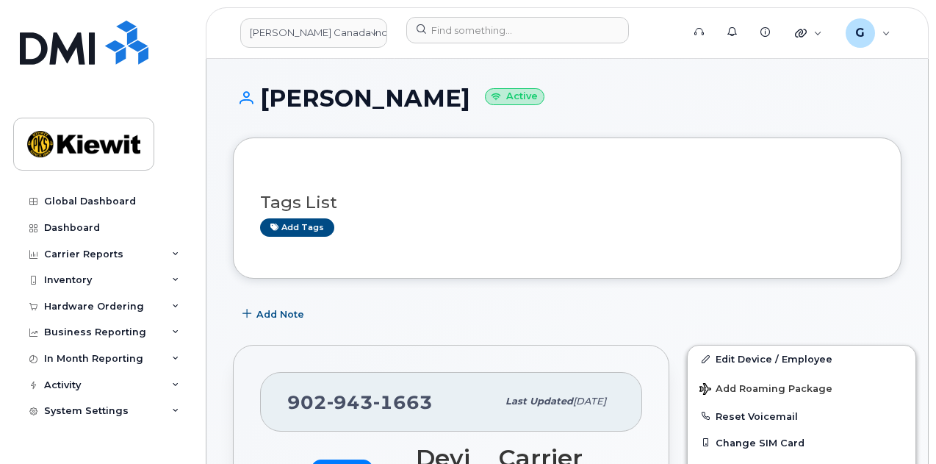
click at [857, 240] on div "Tags List Add tags" at bounding box center [567, 208] width 614 height 87
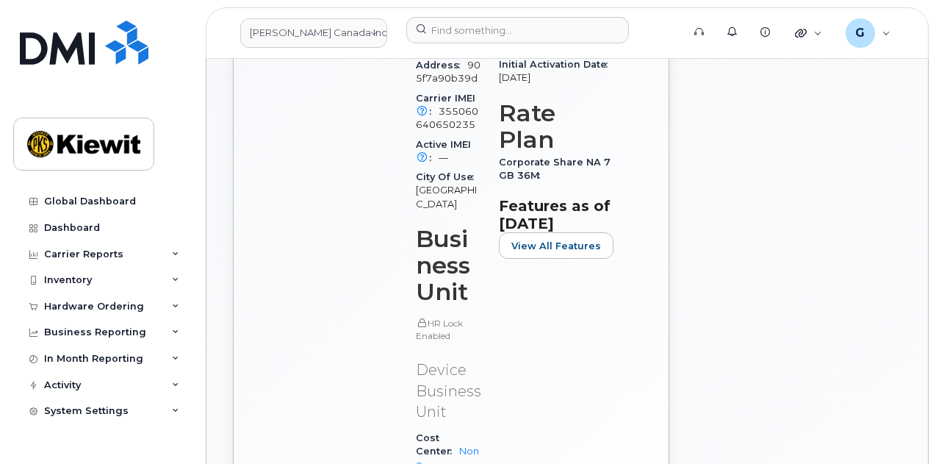
scroll to position [721, 0]
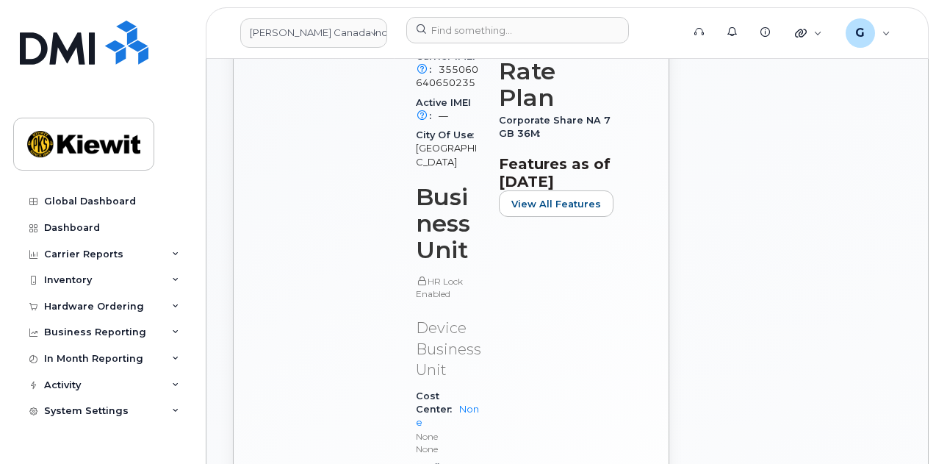
click at [431, 276] on p "HR Lock Enabled" at bounding box center [448, 287] width 65 height 25
click at [441, 331] on p "Device Business Unit" at bounding box center [448, 348] width 65 height 63
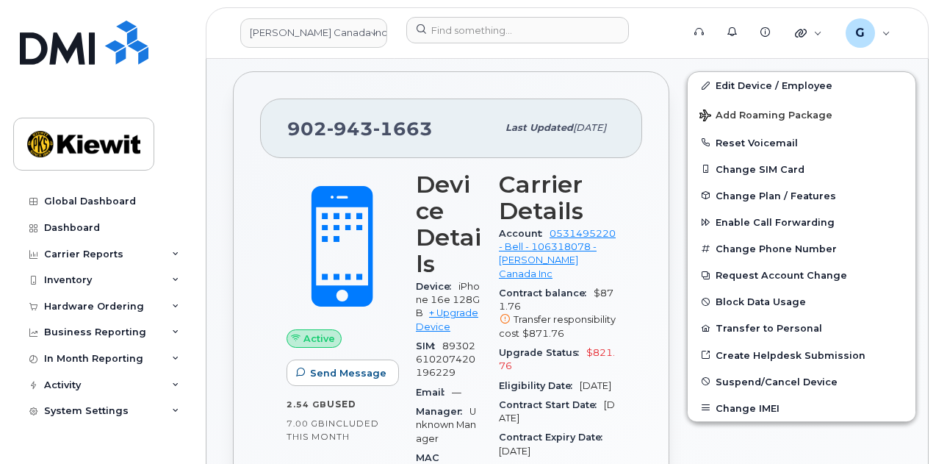
scroll to position [209, 0]
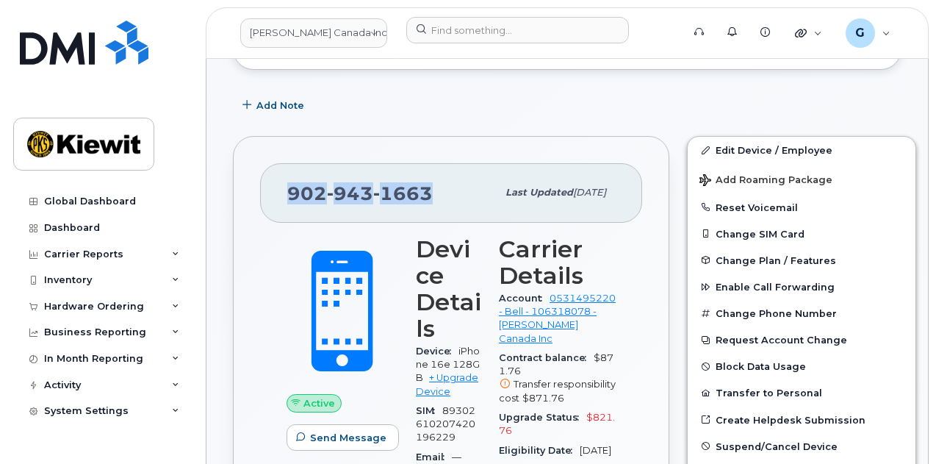
drag, startPoint x: 430, startPoint y: 192, endPoint x: 285, endPoint y: 193, distance: 144.8
click at [285, 193] on div "902 943 1663 Last updated Sep 17, 2025" at bounding box center [451, 192] width 382 height 59
copy span "902 943 1663"
click at [354, 193] on span "943" at bounding box center [350, 193] width 46 height 22
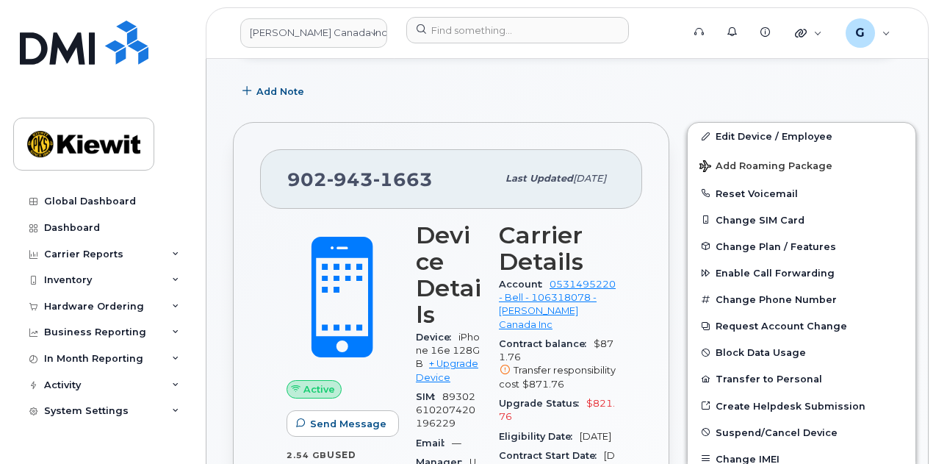
scroll to position [0, 0]
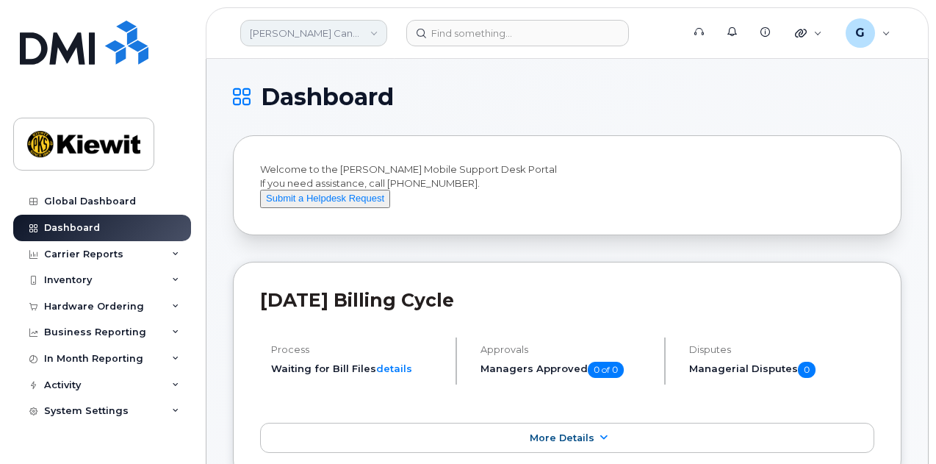
click at [320, 37] on link "[PERSON_NAME] Canada Inc" at bounding box center [313, 33] width 147 height 26
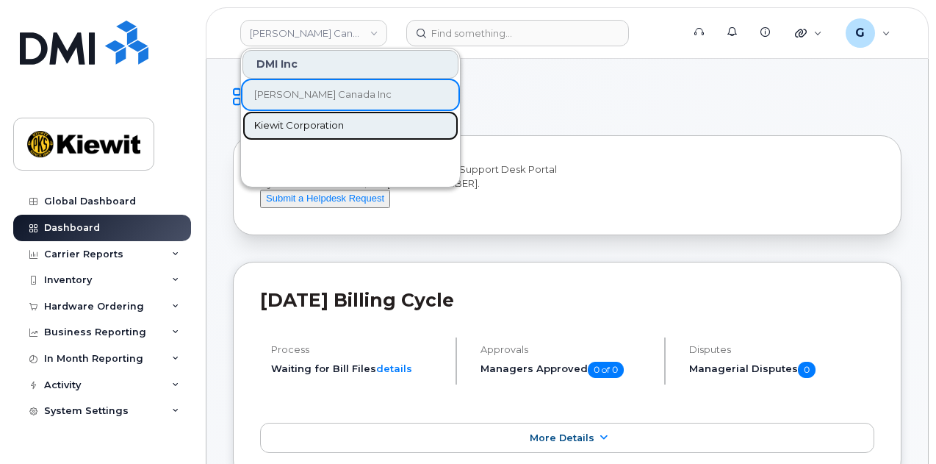
click at [314, 118] on span "Kiewit Corporation" at bounding box center [299, 125] width 90 height 15
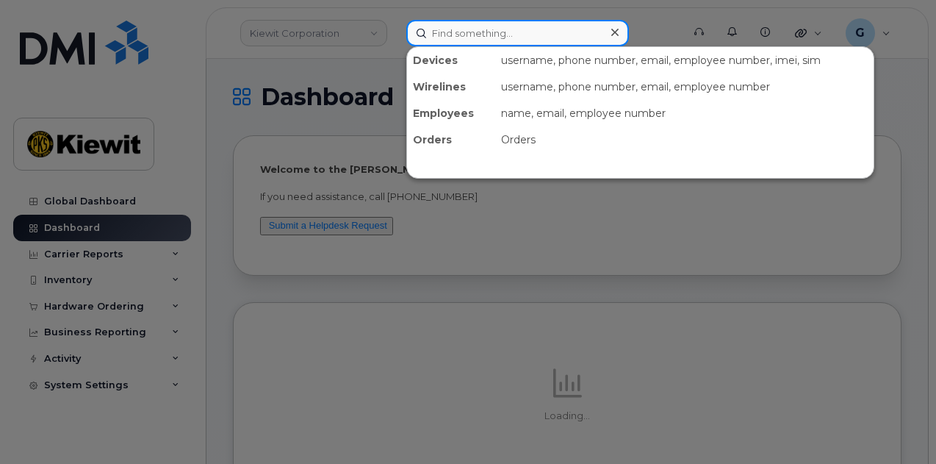
click at [476, 32] on input at bounding box center [517, 33] width 223 height 26
type input "l"
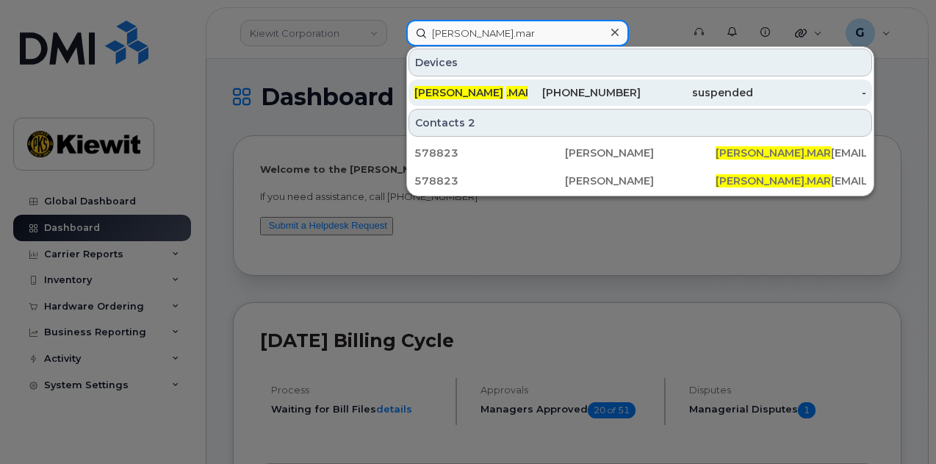
type input "[PERSON_NAME].mar"
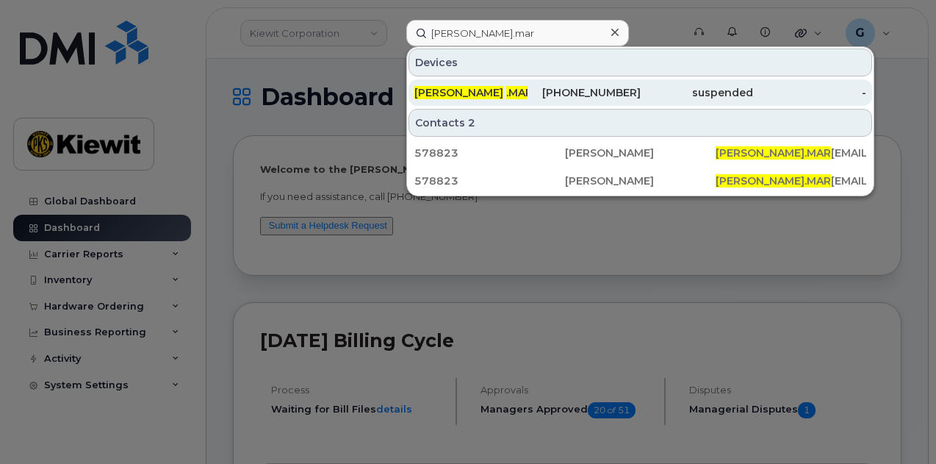
click at [522, 87] on div "[PERSON_NAME] .MAR TINDALE" at bounding box center [470, 92] width 113 height 15
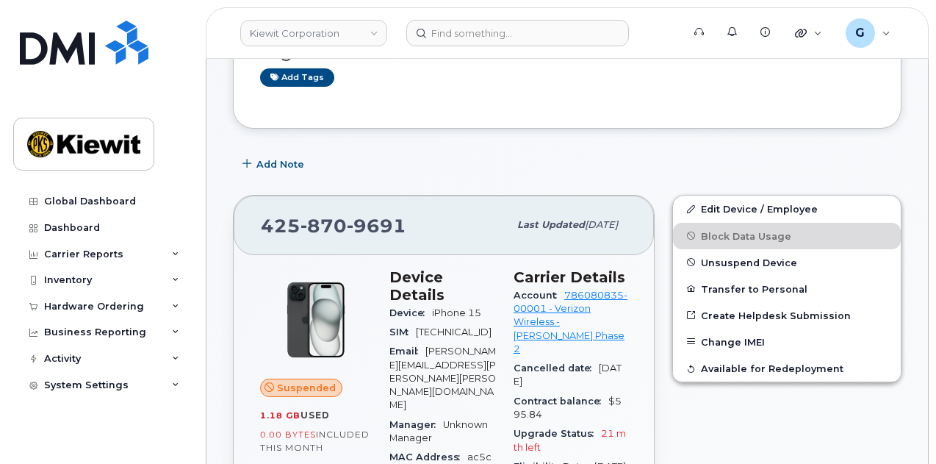
scroll to position [129, 0]
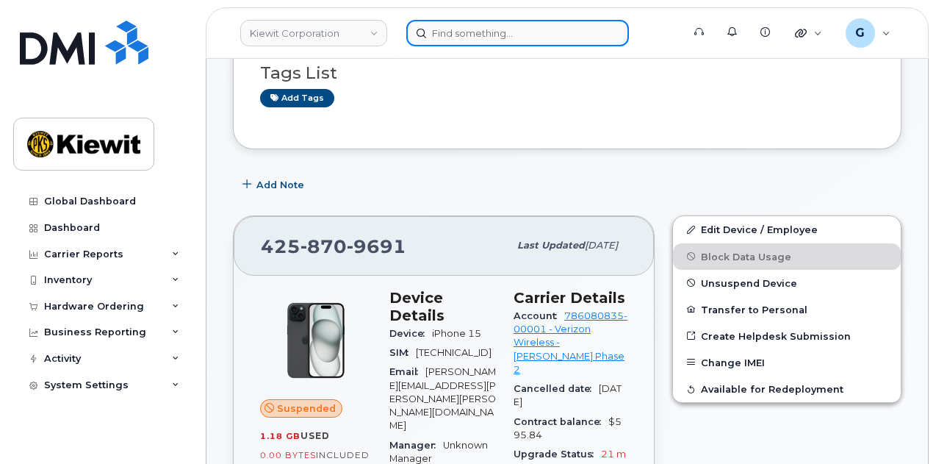
click at [474, 30] on input at bounding box center [517, 33] width 223 height 26
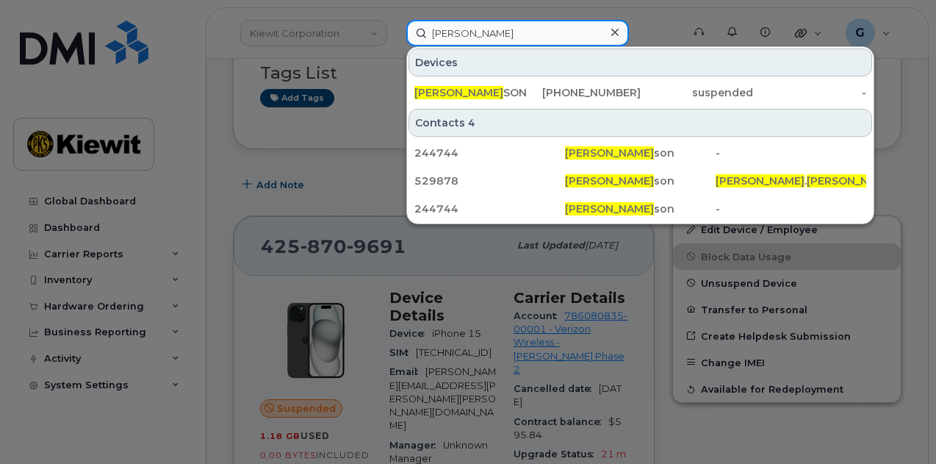
type input "[PERSON_NAME]"
drag, startPoint x: 522, startPoint y: 35, endPoint x: 367, endPoint y: 47, distance: 154.8
click at [395, 46] on div "[PERSON_NAME] [PERSON_NAME] SON [PHONE_NUMBER] suspended - Contacts 4 244744 [P…" at bounding box center [540, 33] width 290 height 26
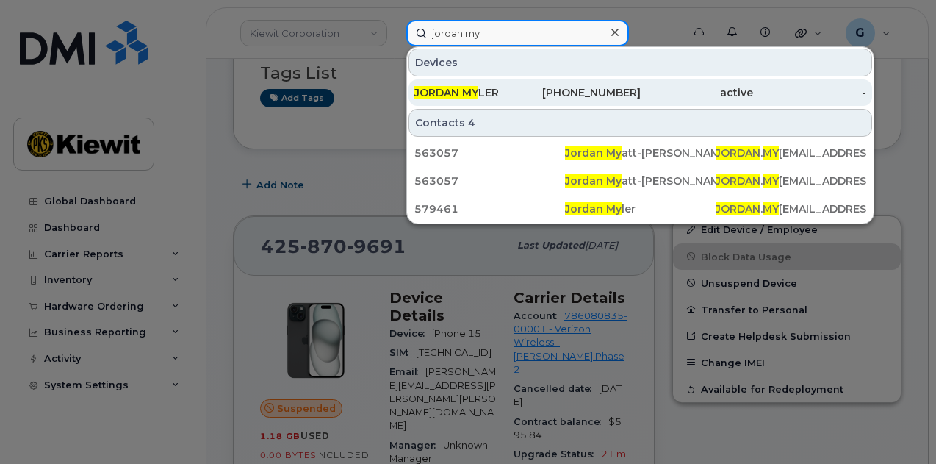
type input "jordan my"
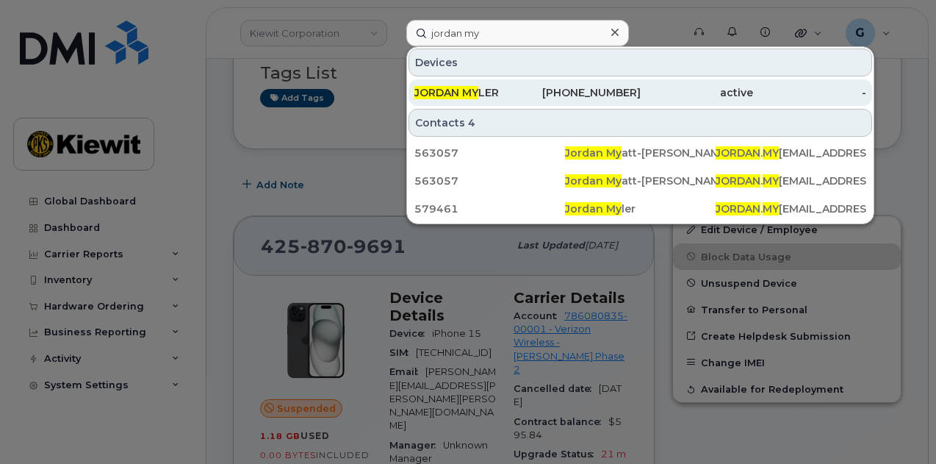
click at [508, 90] on div "JORDAN MY LER" at bounding box center [470, 92] width 113 height 15
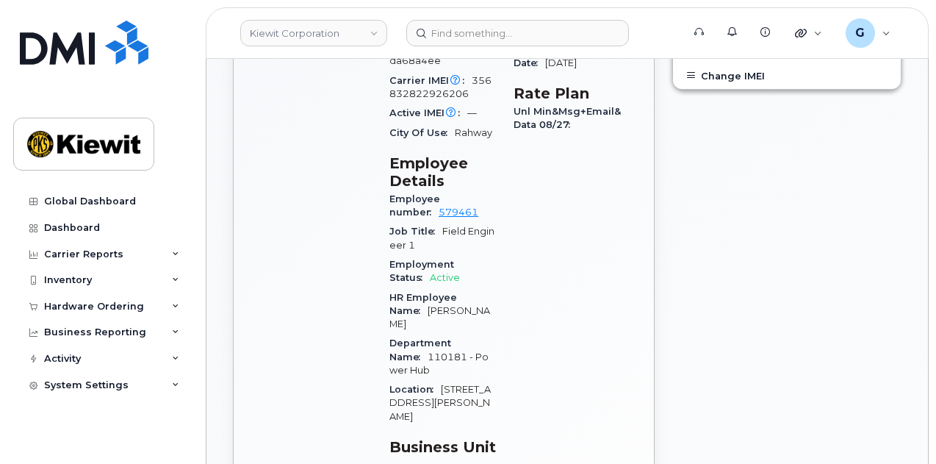
scroll to position [603, 0]
